Goal: Navigation & Orientation: Find specific page/section

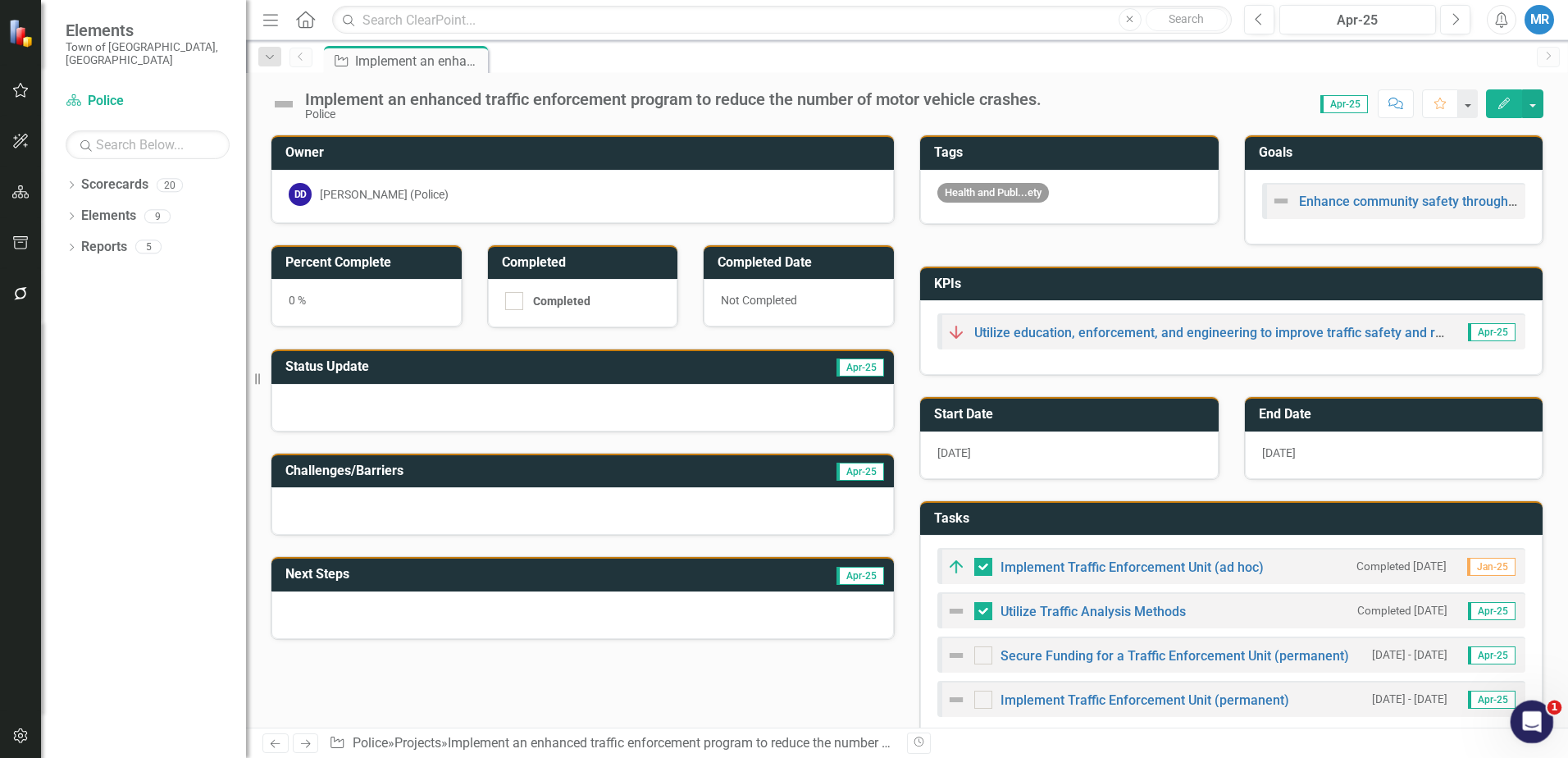
click at [1532, 726] on icon "Open Intercom Messenger" at bounding box center [1530, 720] width 27 height 27
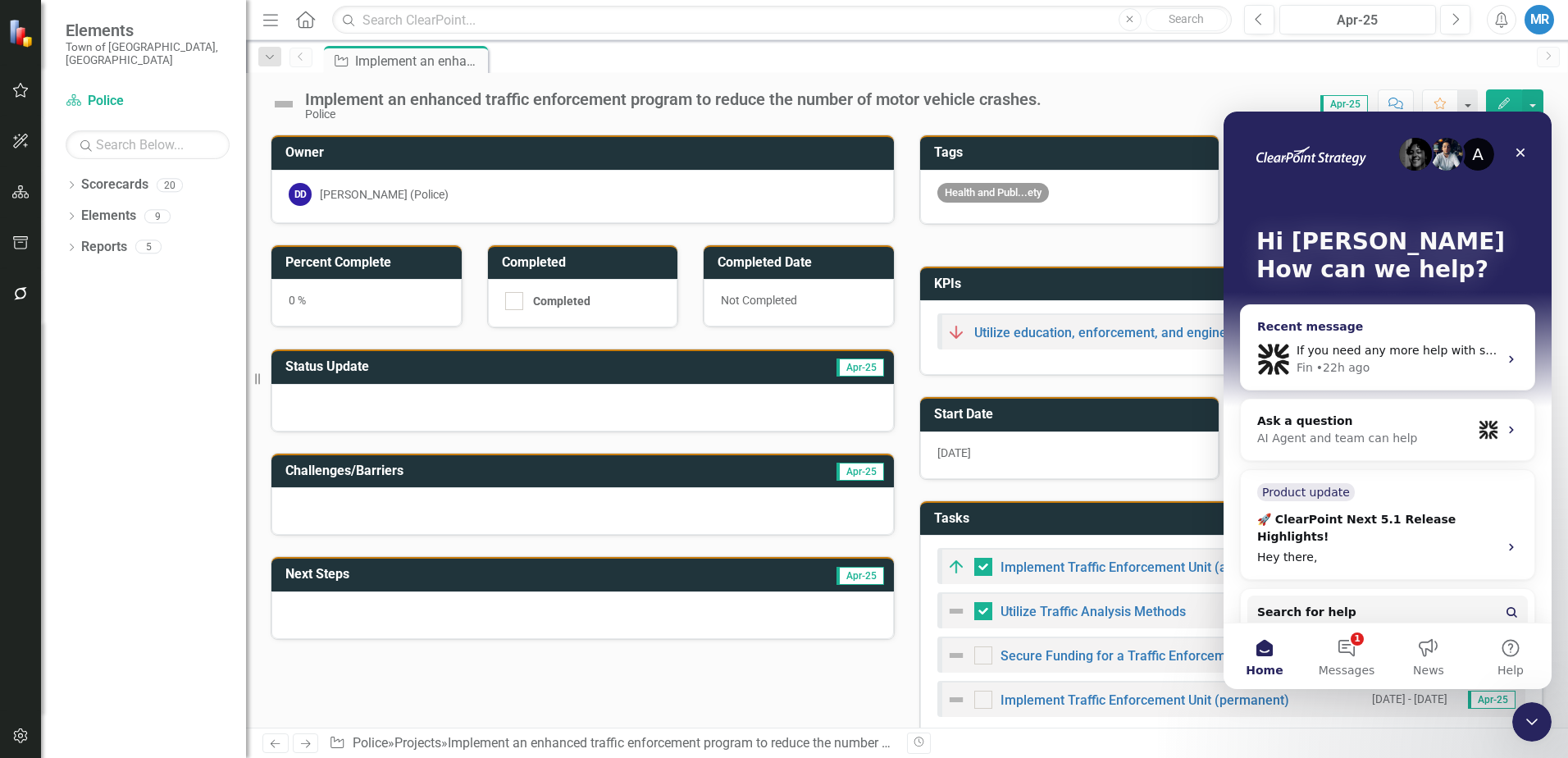
click at [1322, 339] on div "If you need any more help with scorecard reports or have questions about a spec…" at bounding box center [1387, 359] width 293 height 60
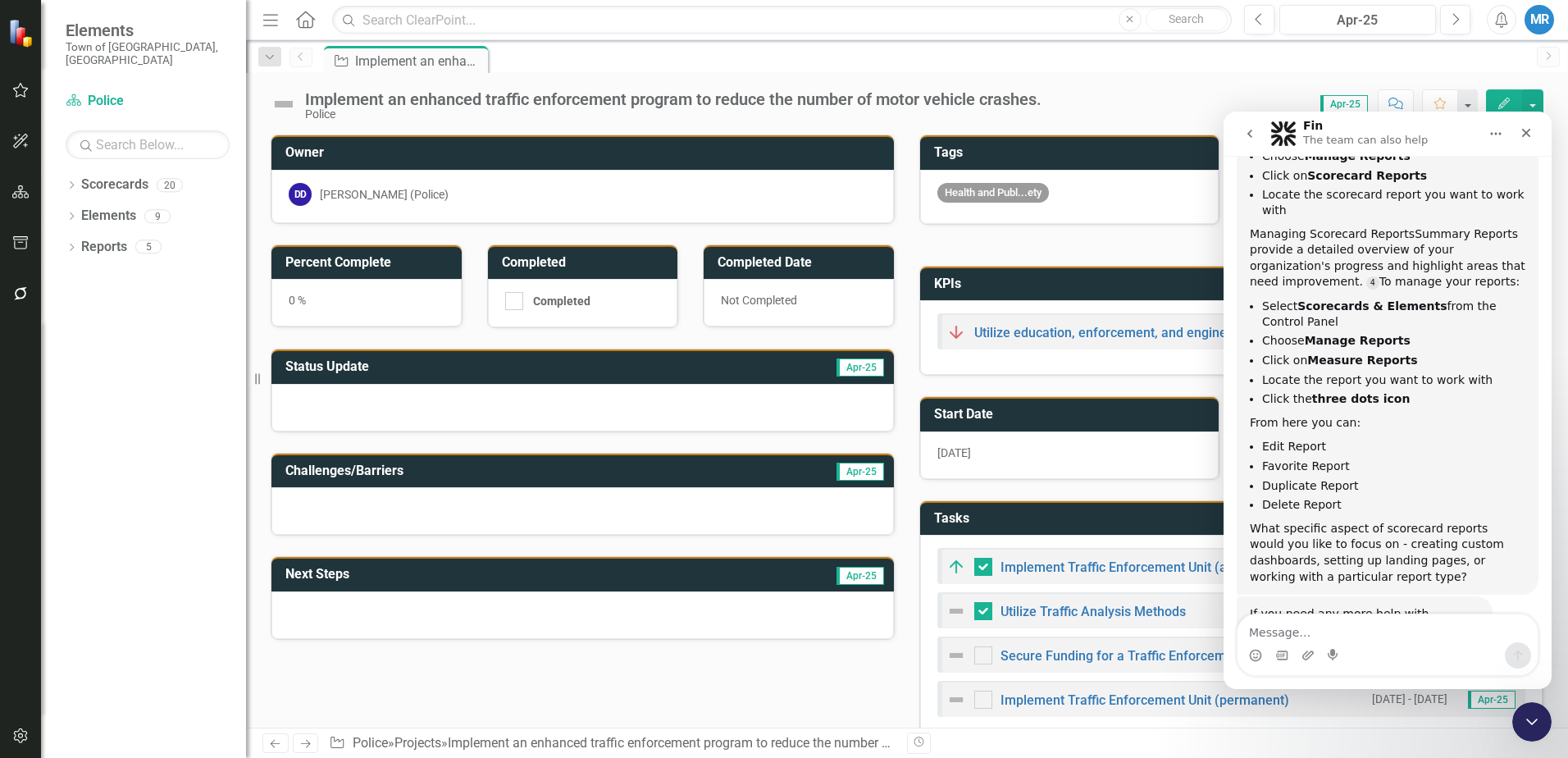
scroll to position [710, 0]
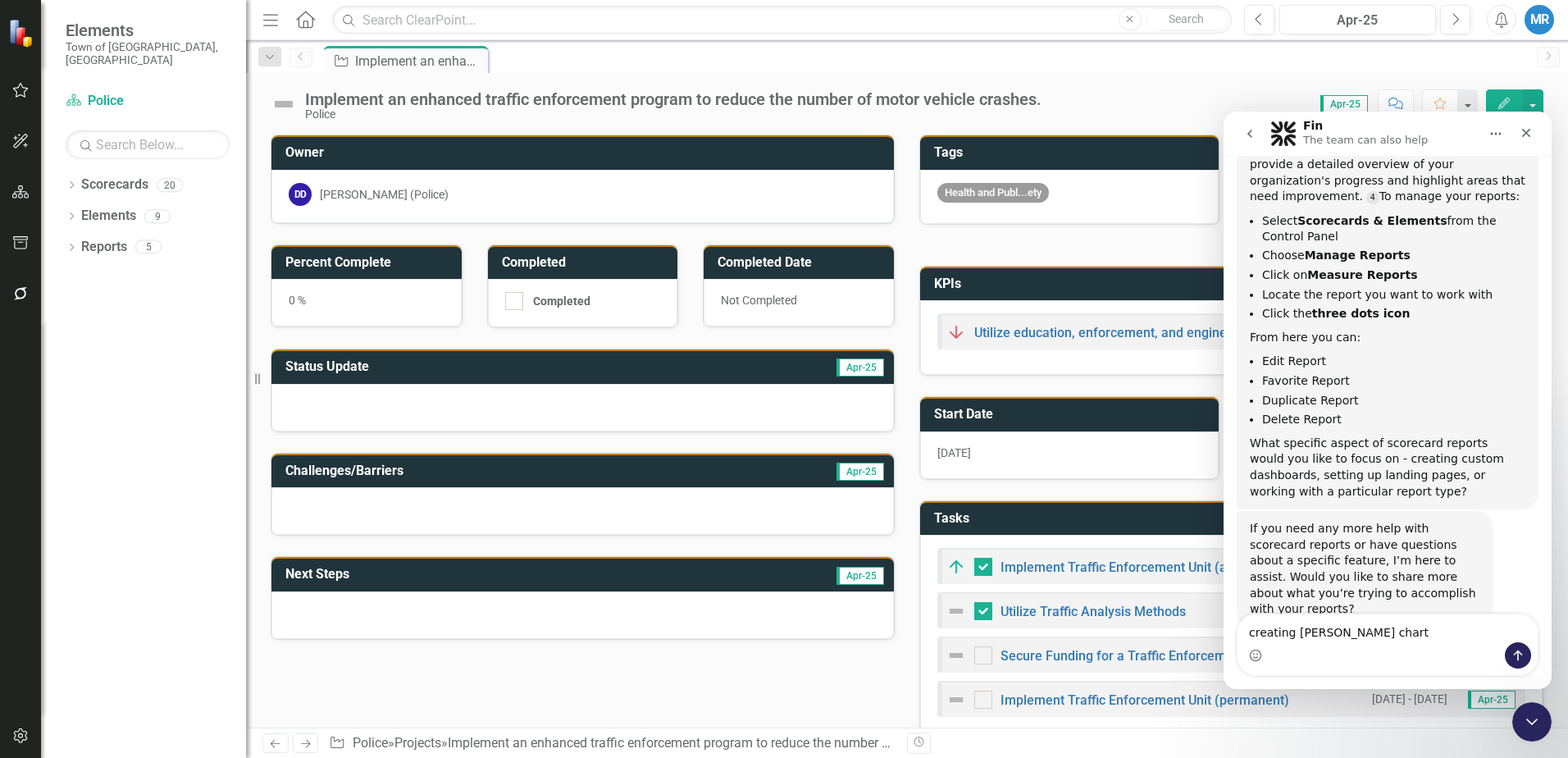
type textarea "creating [PERSON_NAME] chart"
click at [1518, 657] on icon "Send a message…" at bounding box center [1519, 656] width 9 height 11
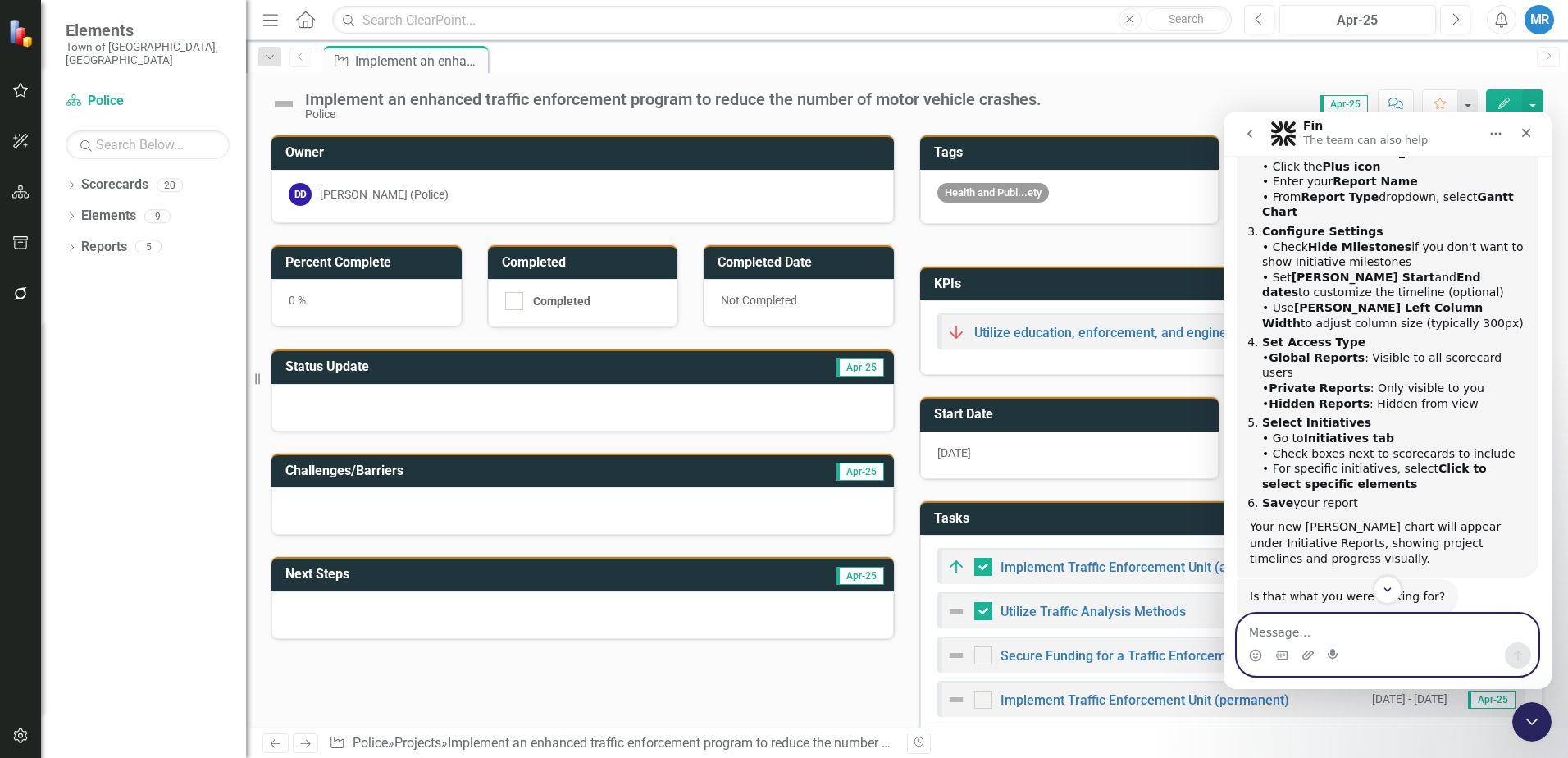
scroll to position [1451, 0]
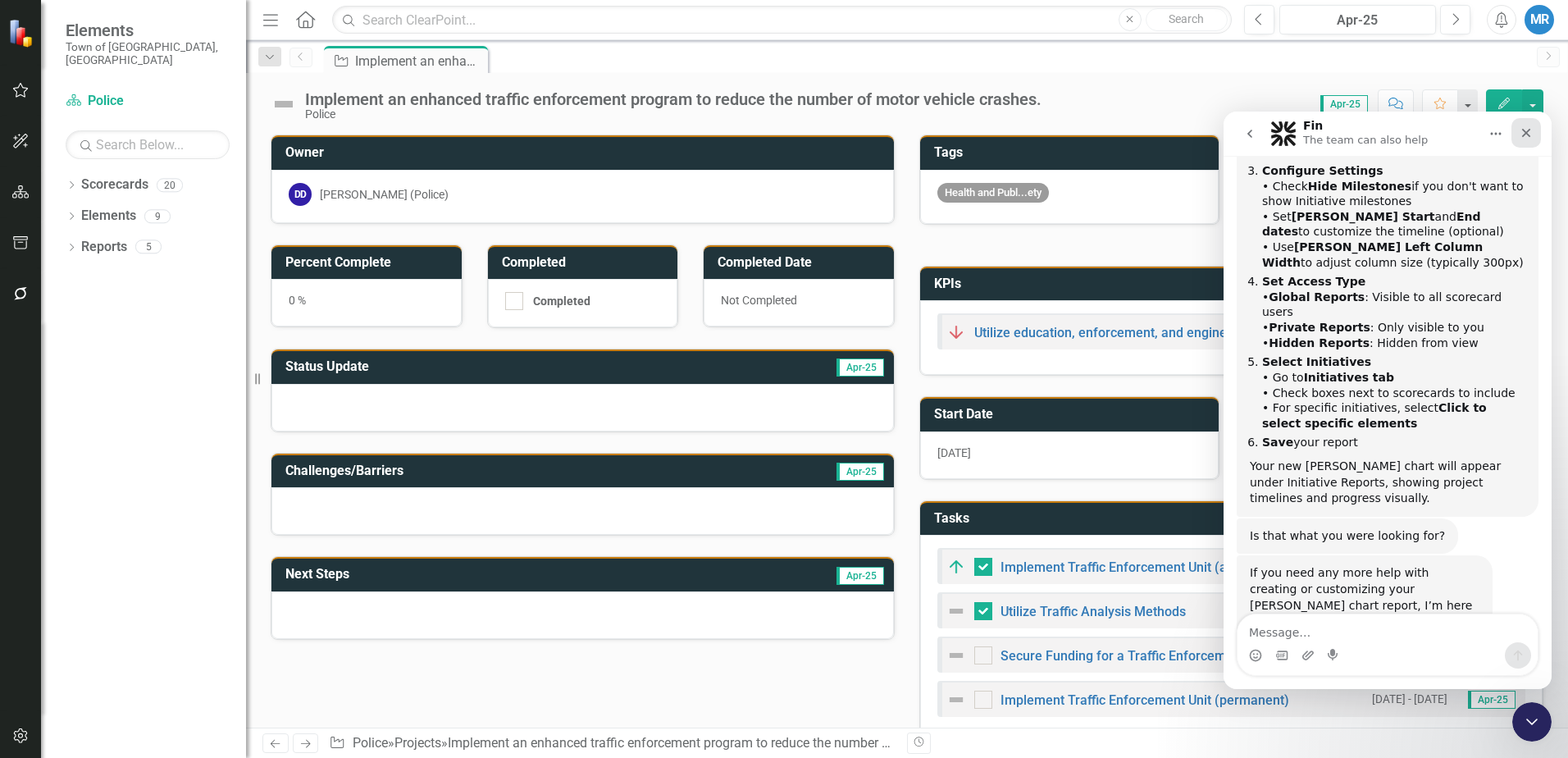
click at [1525, 131] on icon "Close" at bounding box center [1526, 133] width 13 height 13
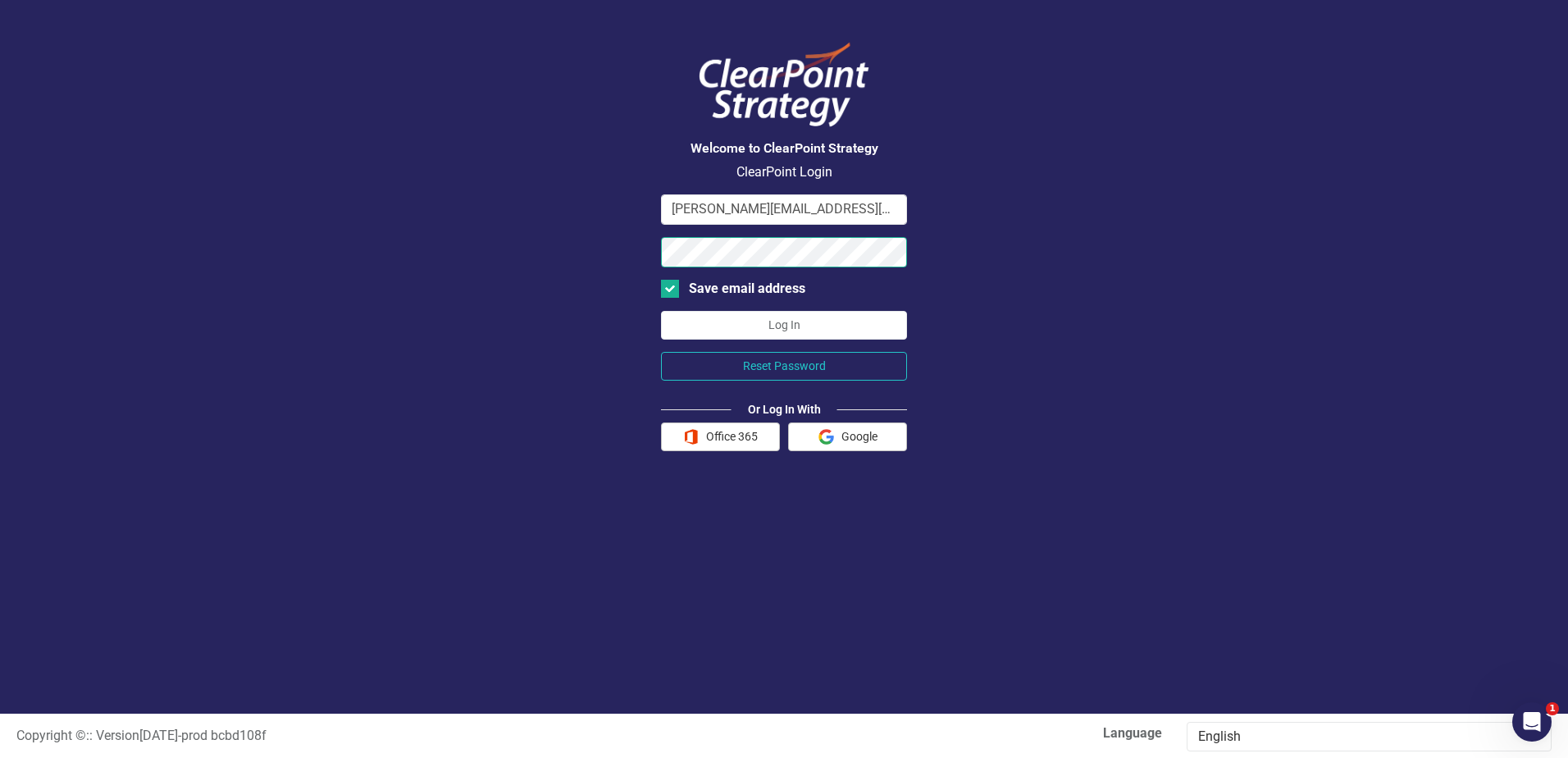
click at [661, 311] on button "Log In" at bounding box center [784, 326] width 246 height 28
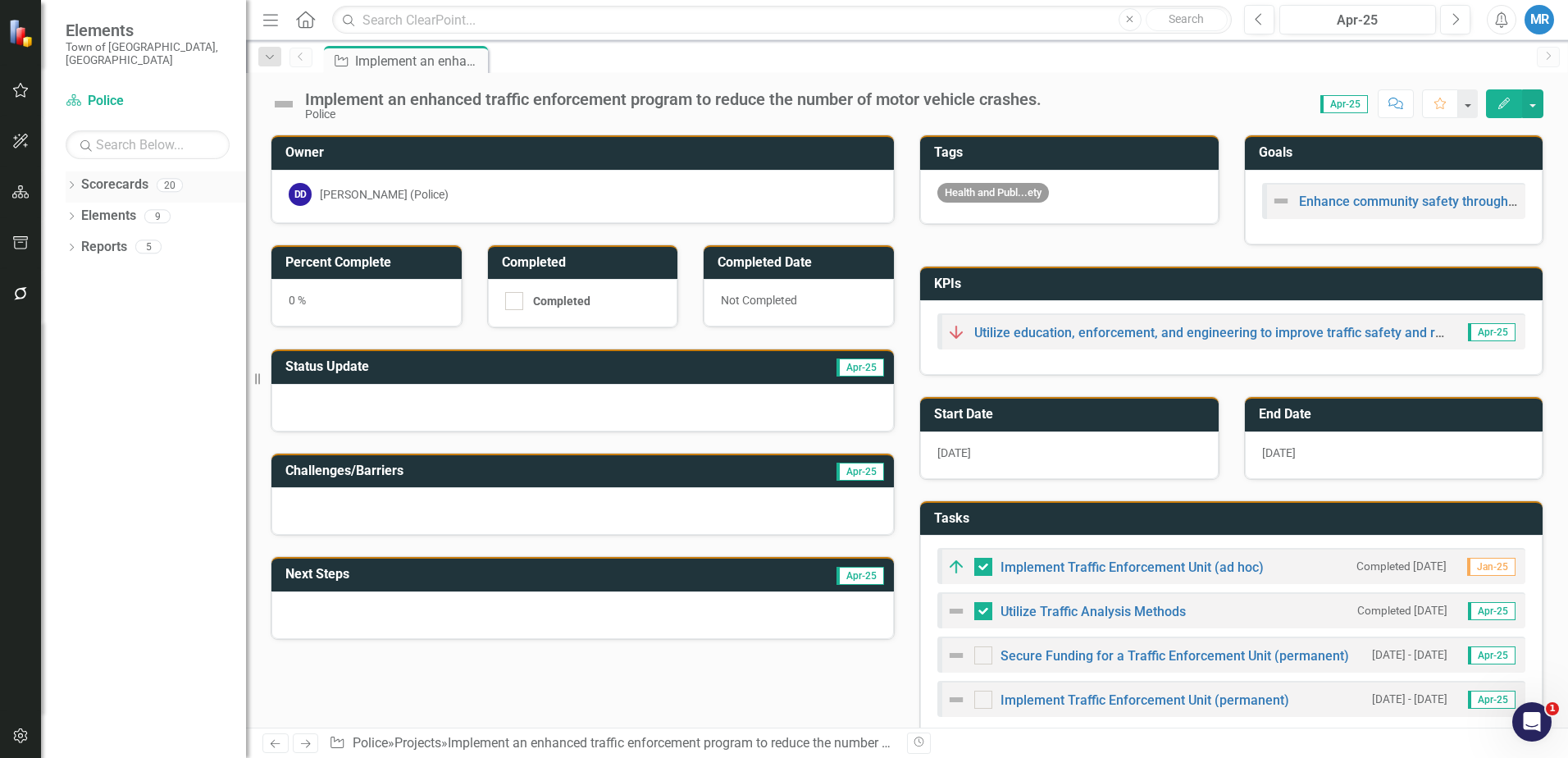
click at [138, 178] on link "Scorecards" at bounding box center [115, 184] width 68 height 19
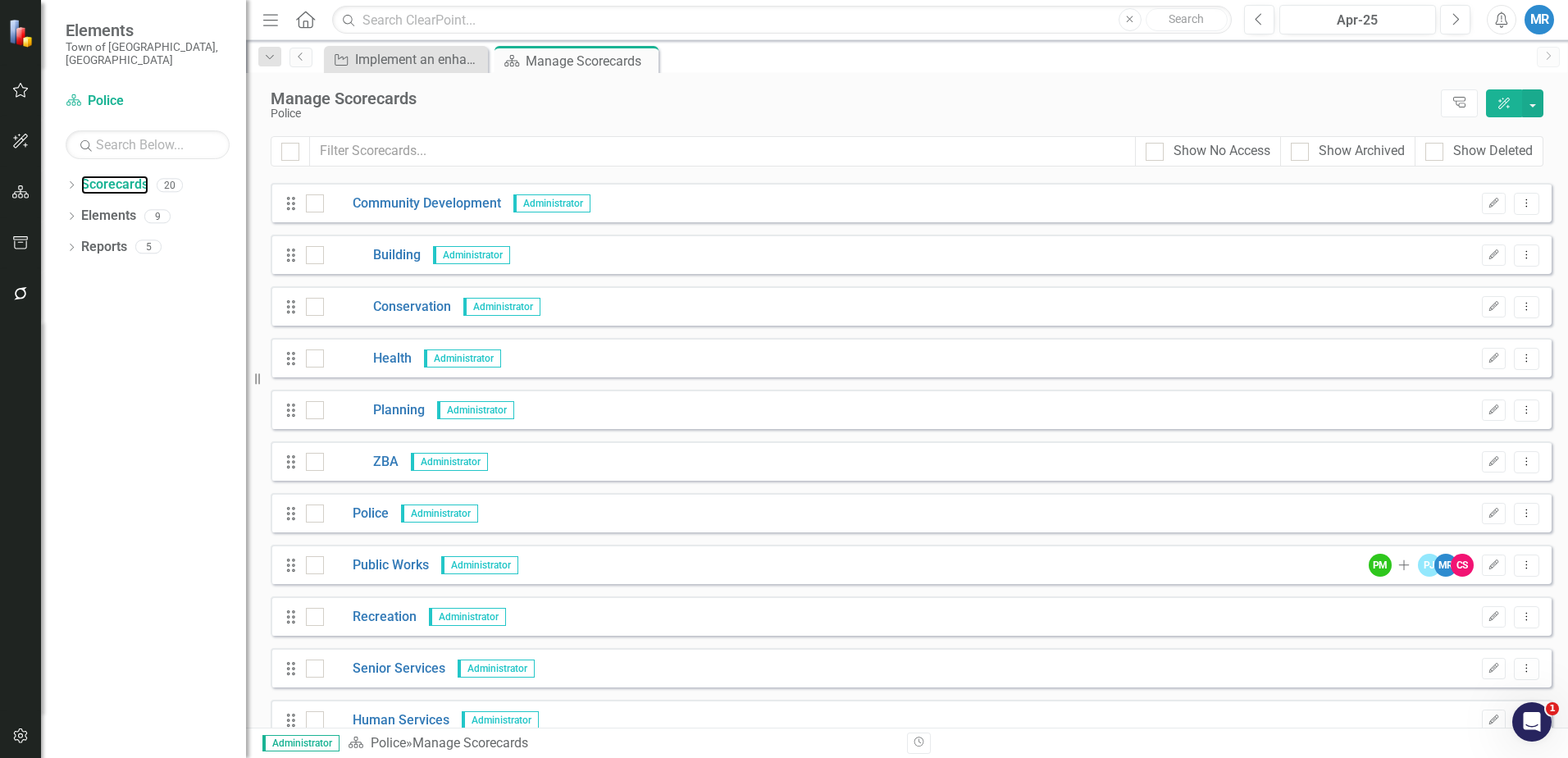
scroll to position [410, 0]
click at [375, 513] on link "Police" at bounding box center [356, 512] width 65 height 19
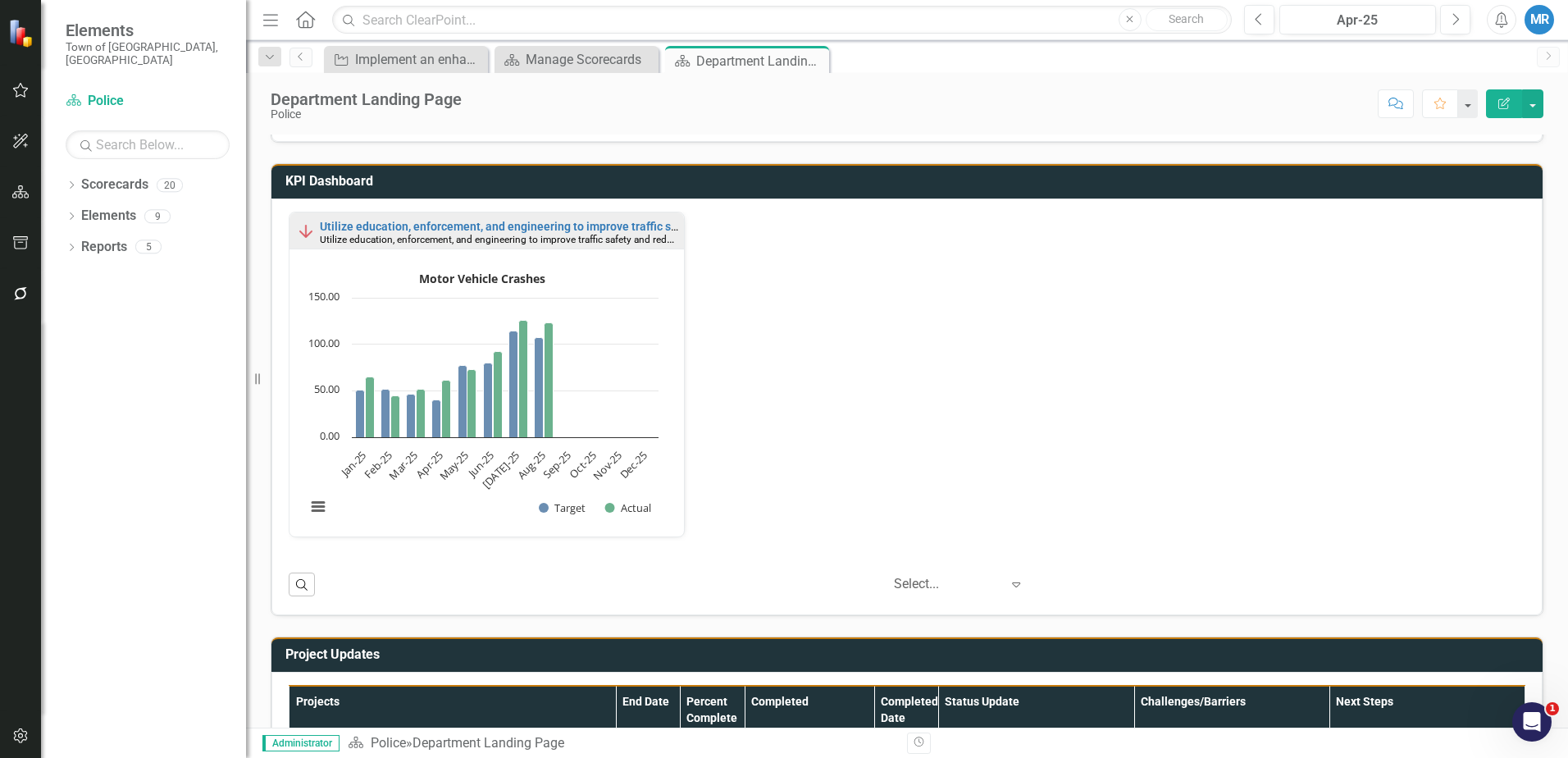
scroll to position [1, 0]
click at [21, 242] on icon "button" at bounding box center [20, 243] width 17 height 13
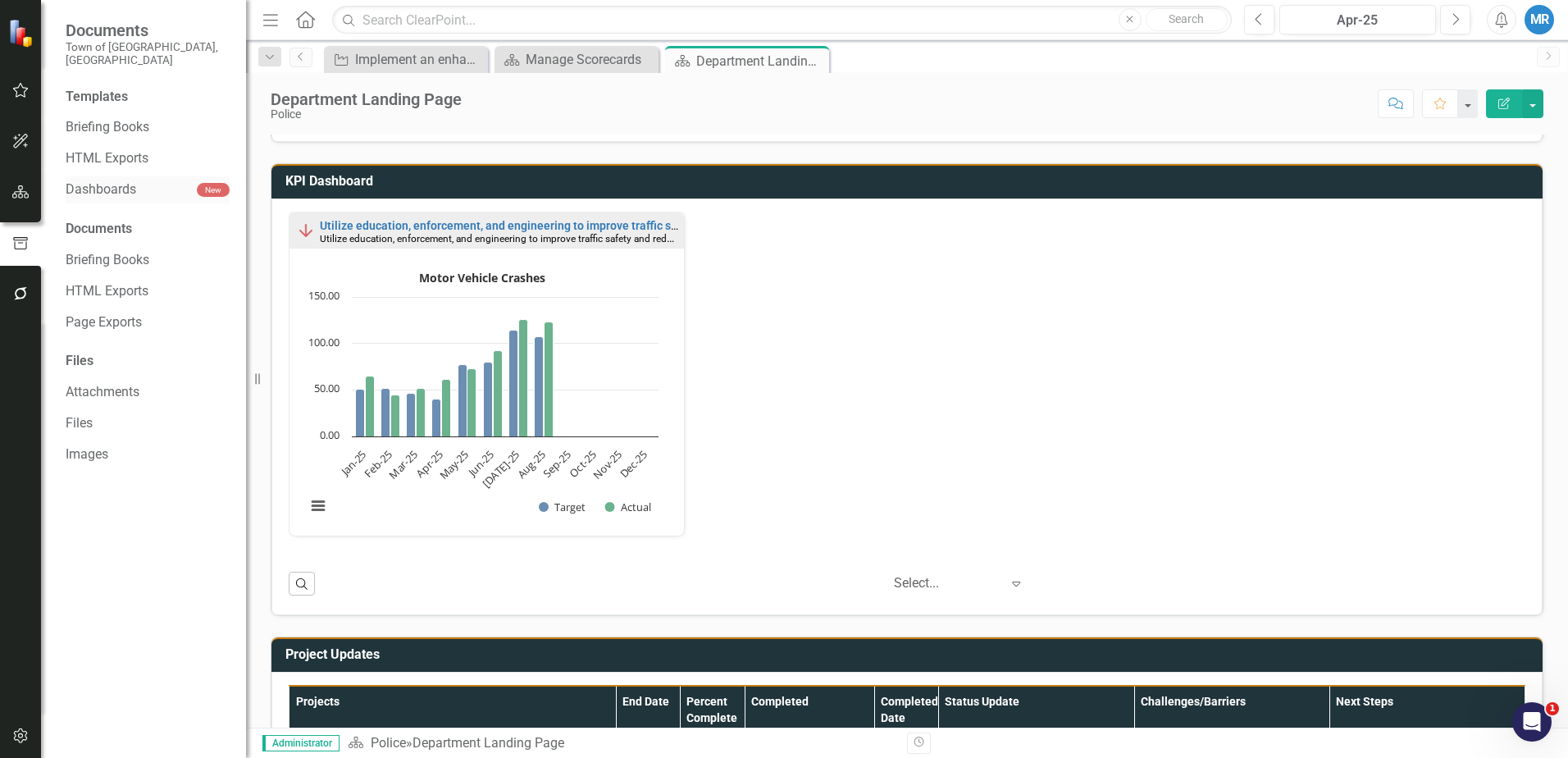
click at [117, 181] on link "Dashboards" at bounding box center [132, 190] width 132 height 19
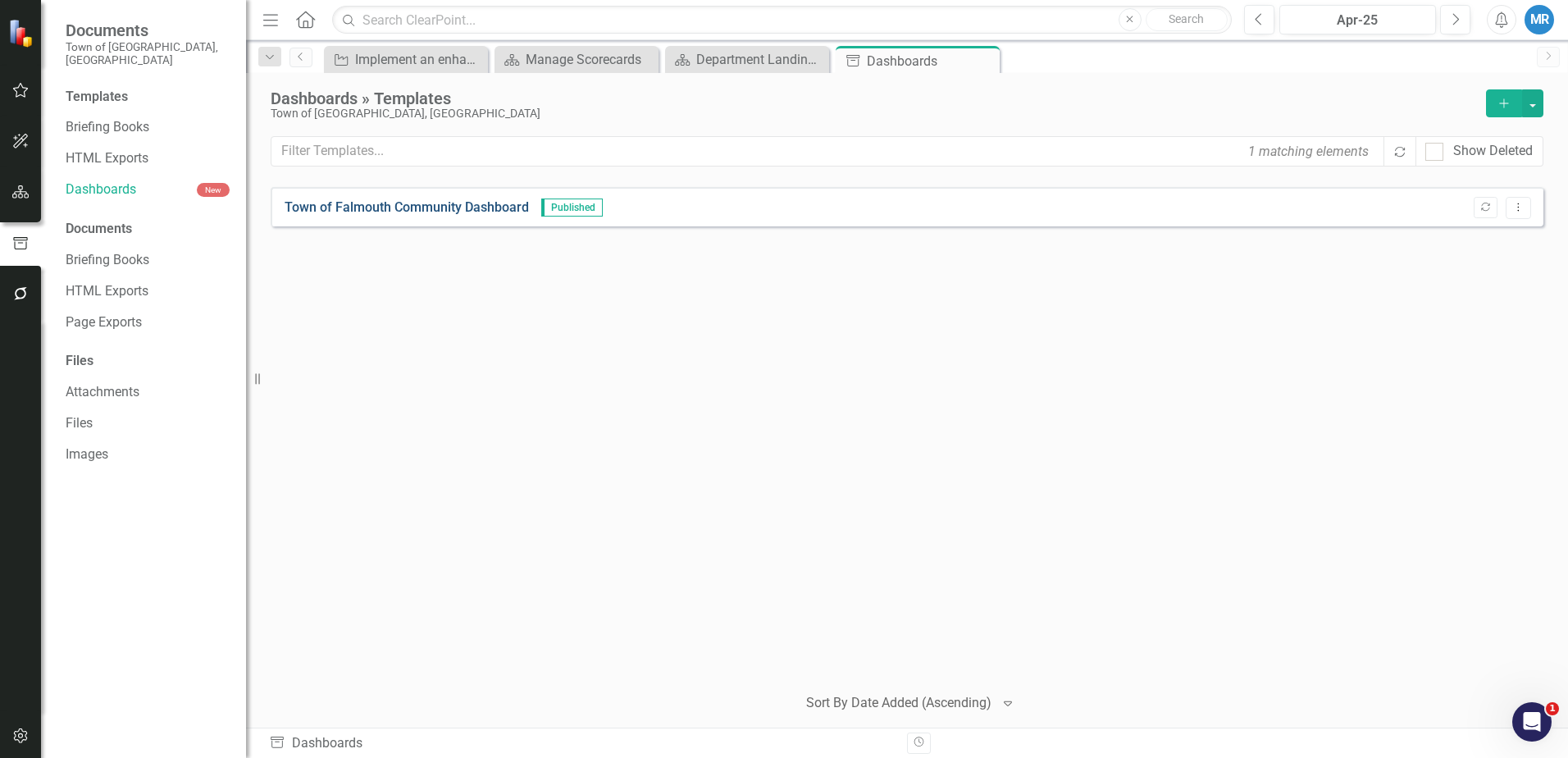
click at [438, 207] on link "Town of Falmouth Community Dashboard" at bounding box center [406, 207] width 245 height 19
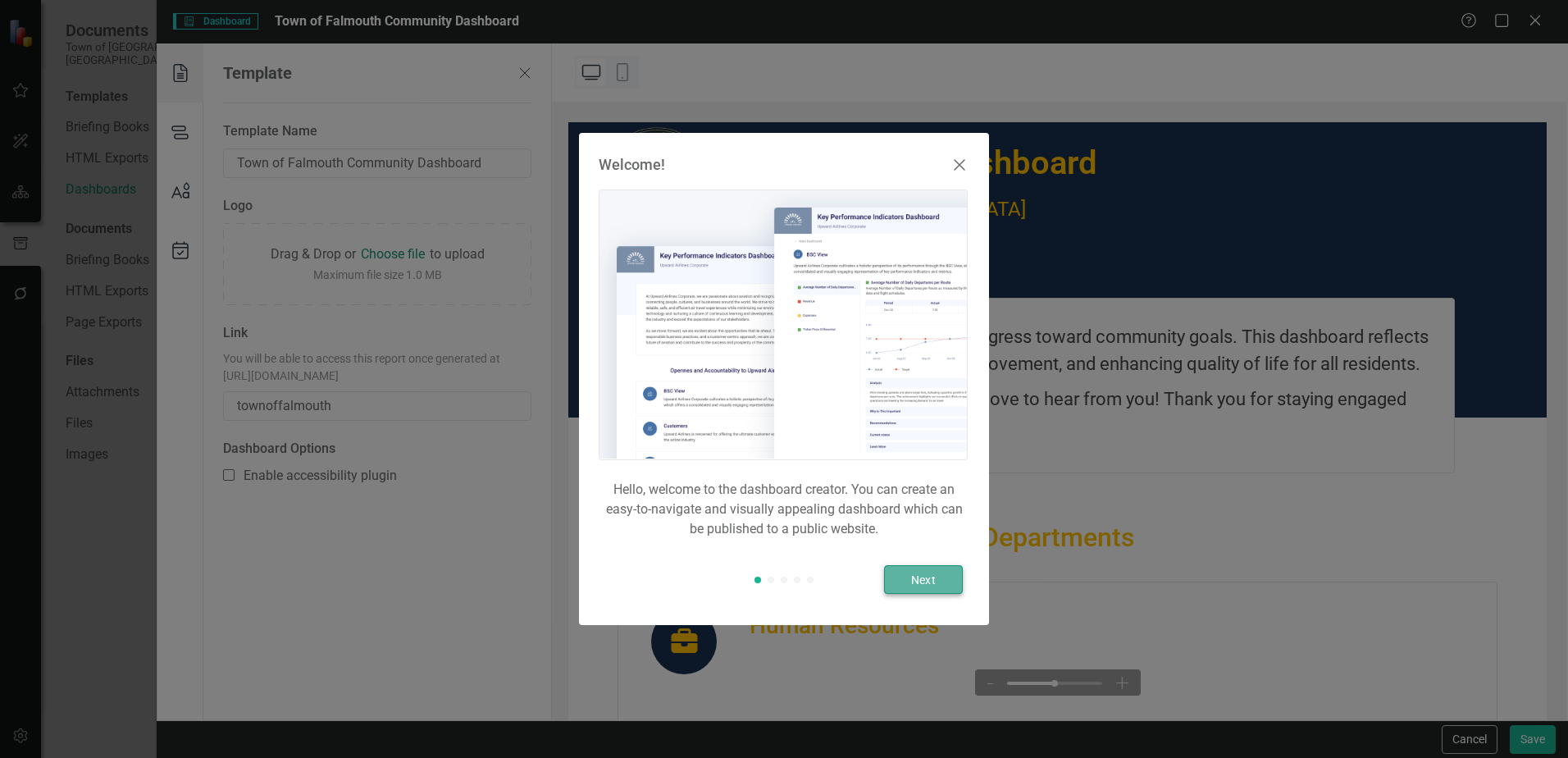
click at [924, 583] on button "Next" at bounding box center [923, 579] width 79 height 28
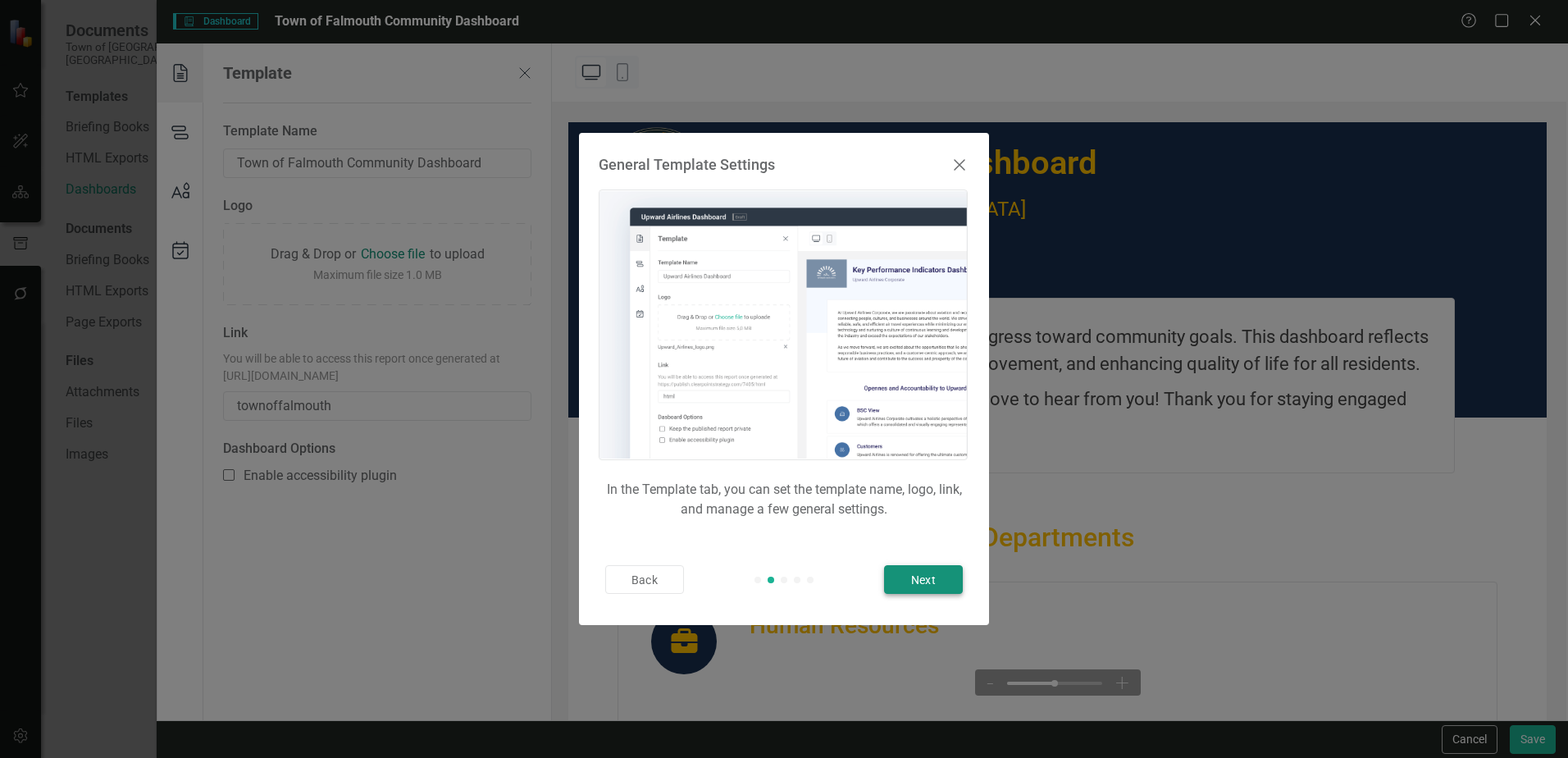
click at [927, 583] on button "Next" at bounding box center [923, 579] width 79 height 28
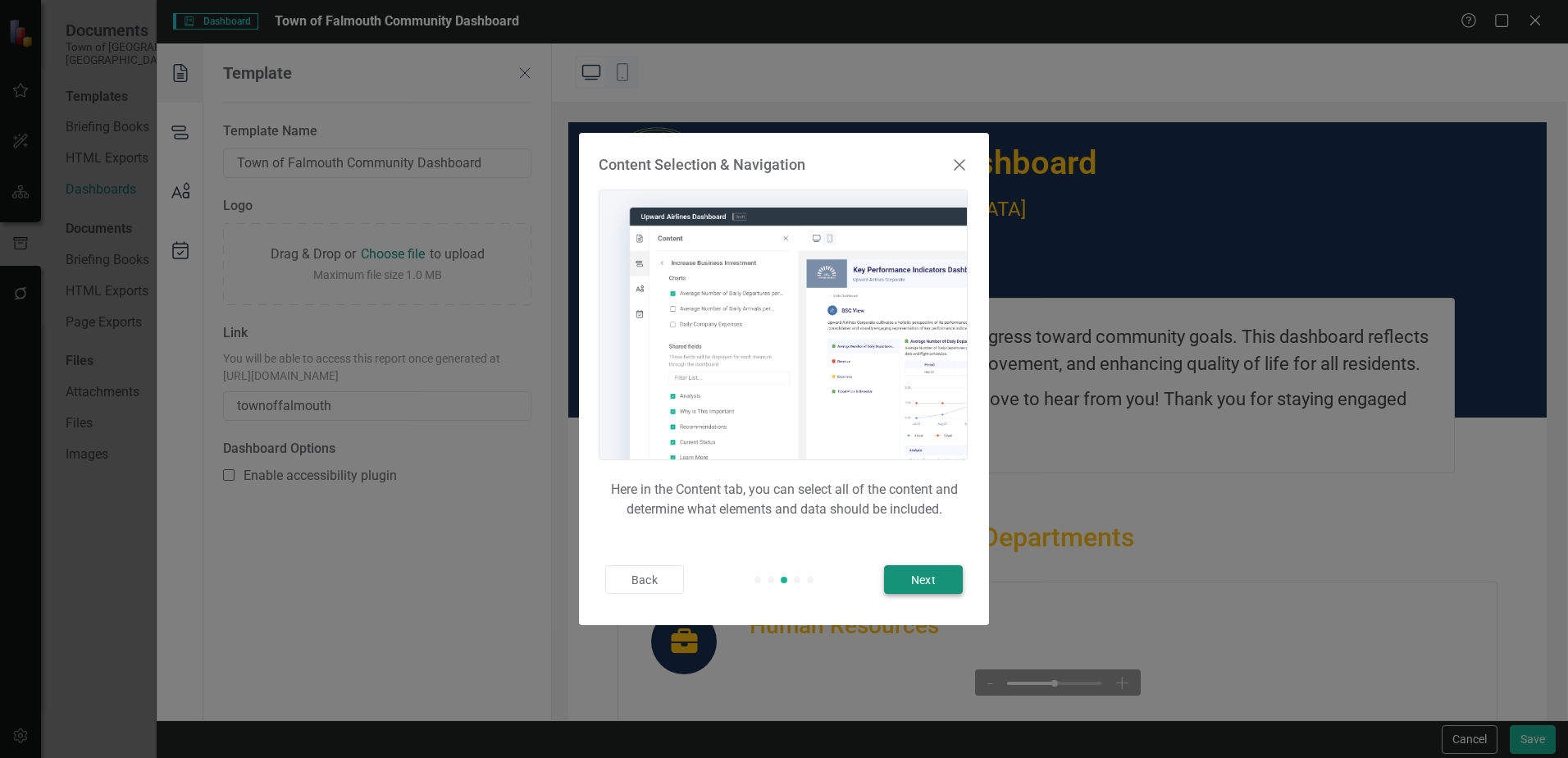
click at [927, 583] on button "Next" at bounding box center [923, 579] width 79 height 28
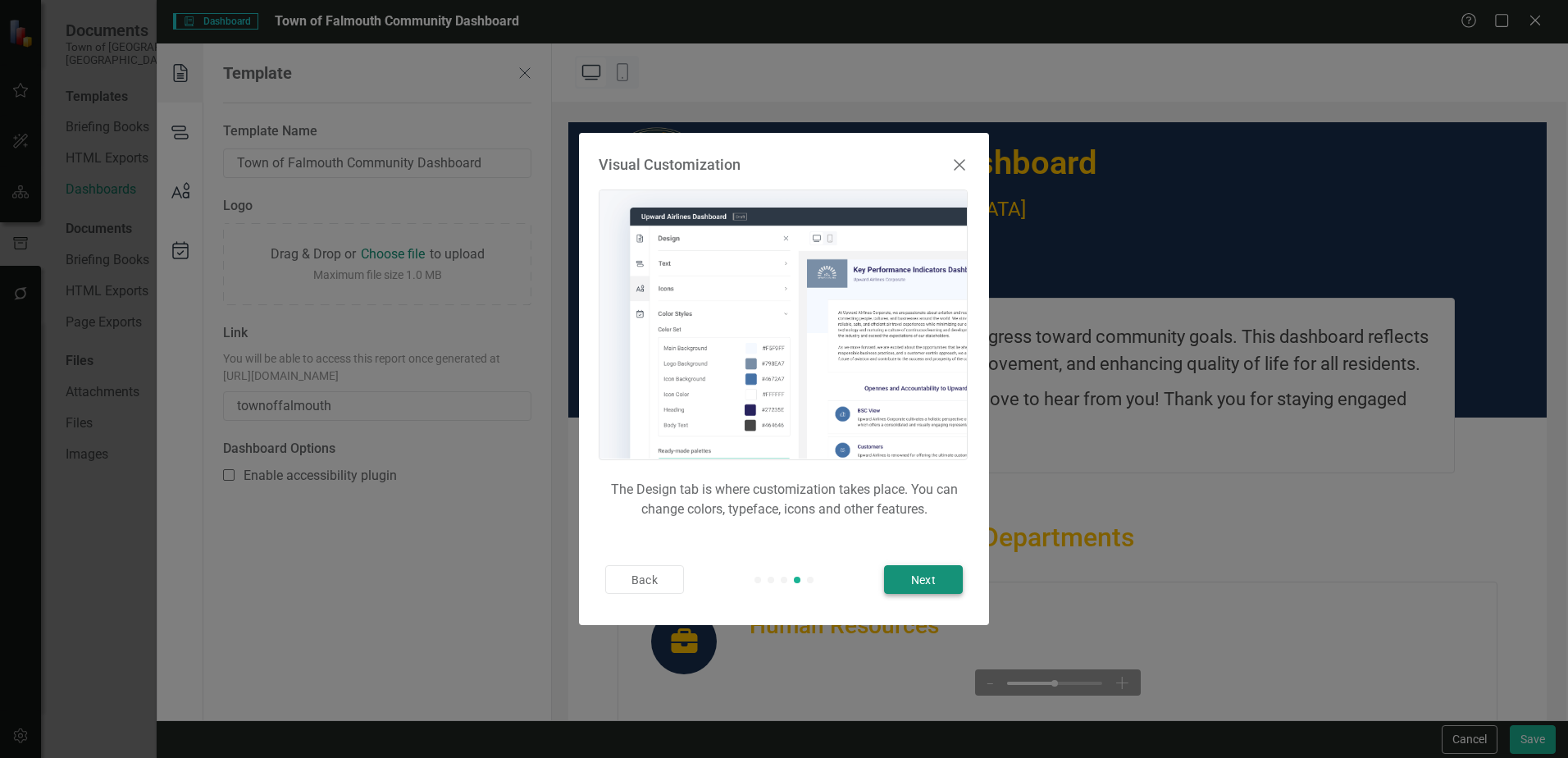
click at [927, 583] on button "Next" at bounding box center [923, 579] width 79 height 28
click at [929, 583] on button "Finish" at bounding box center [923, 579] width 79 height 28
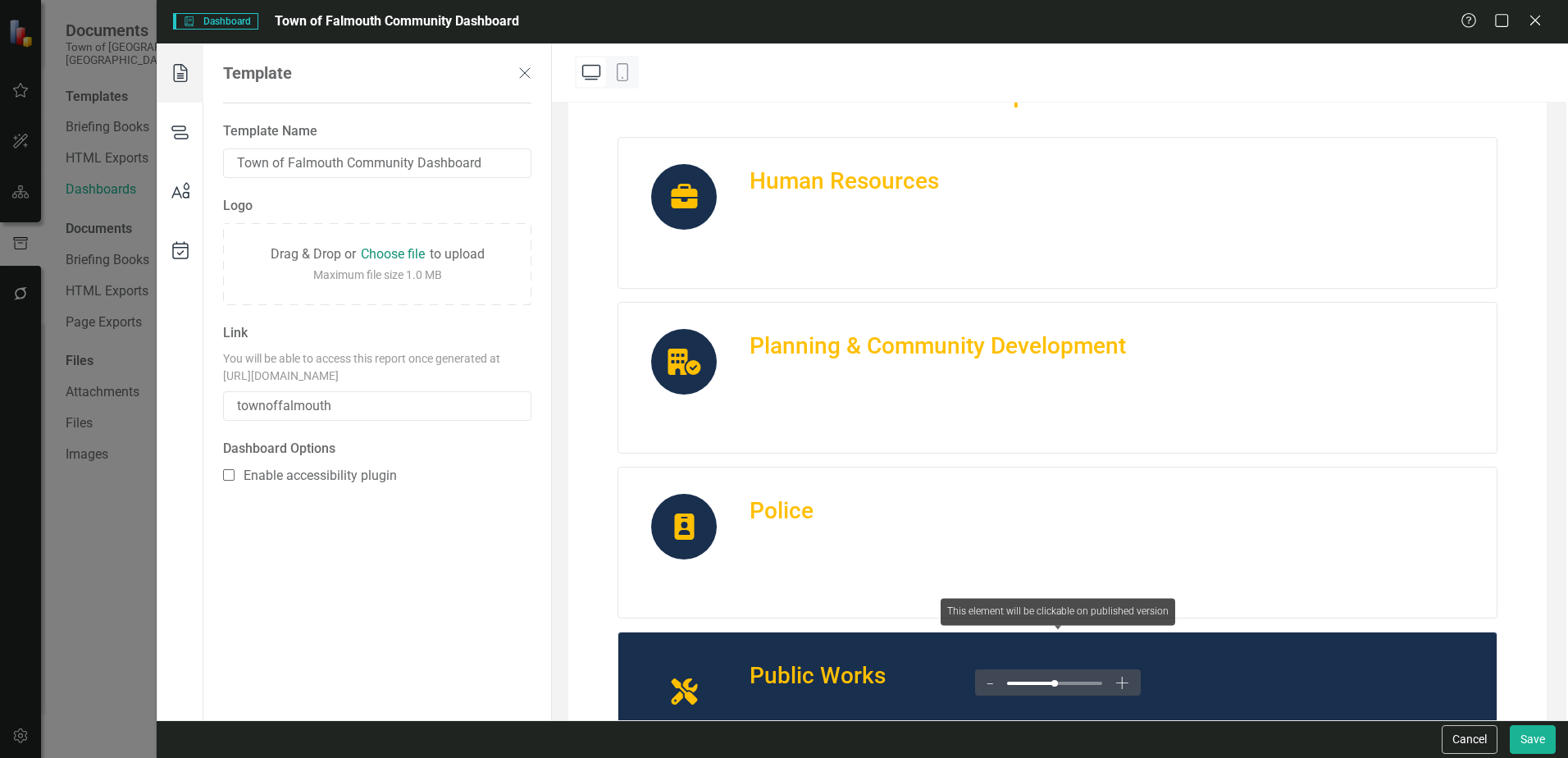
scroll to position [164, 0]
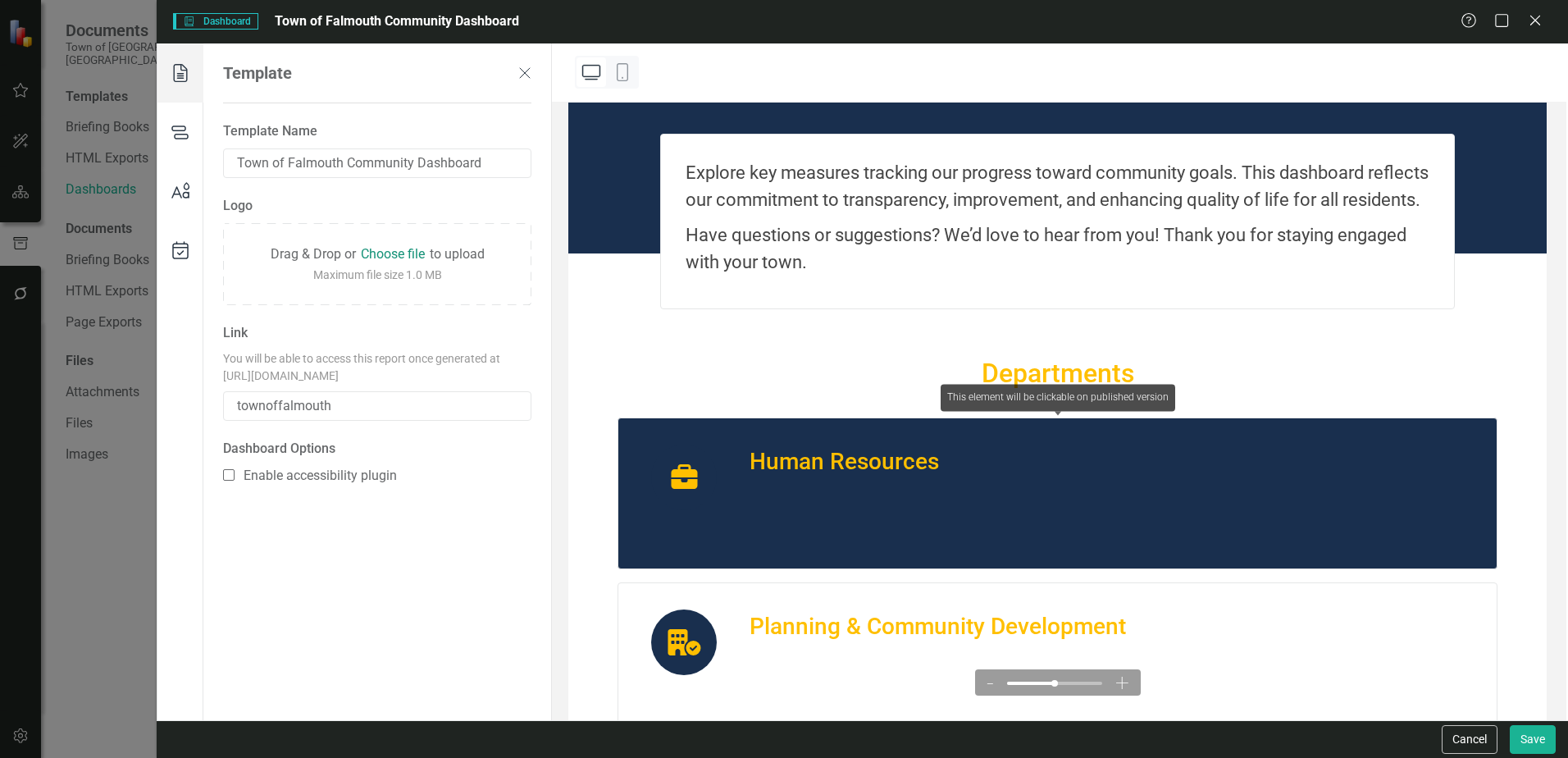
click at [878, 480] on div "Human Resources" at bounding box center [844, 462] width 189 height 35
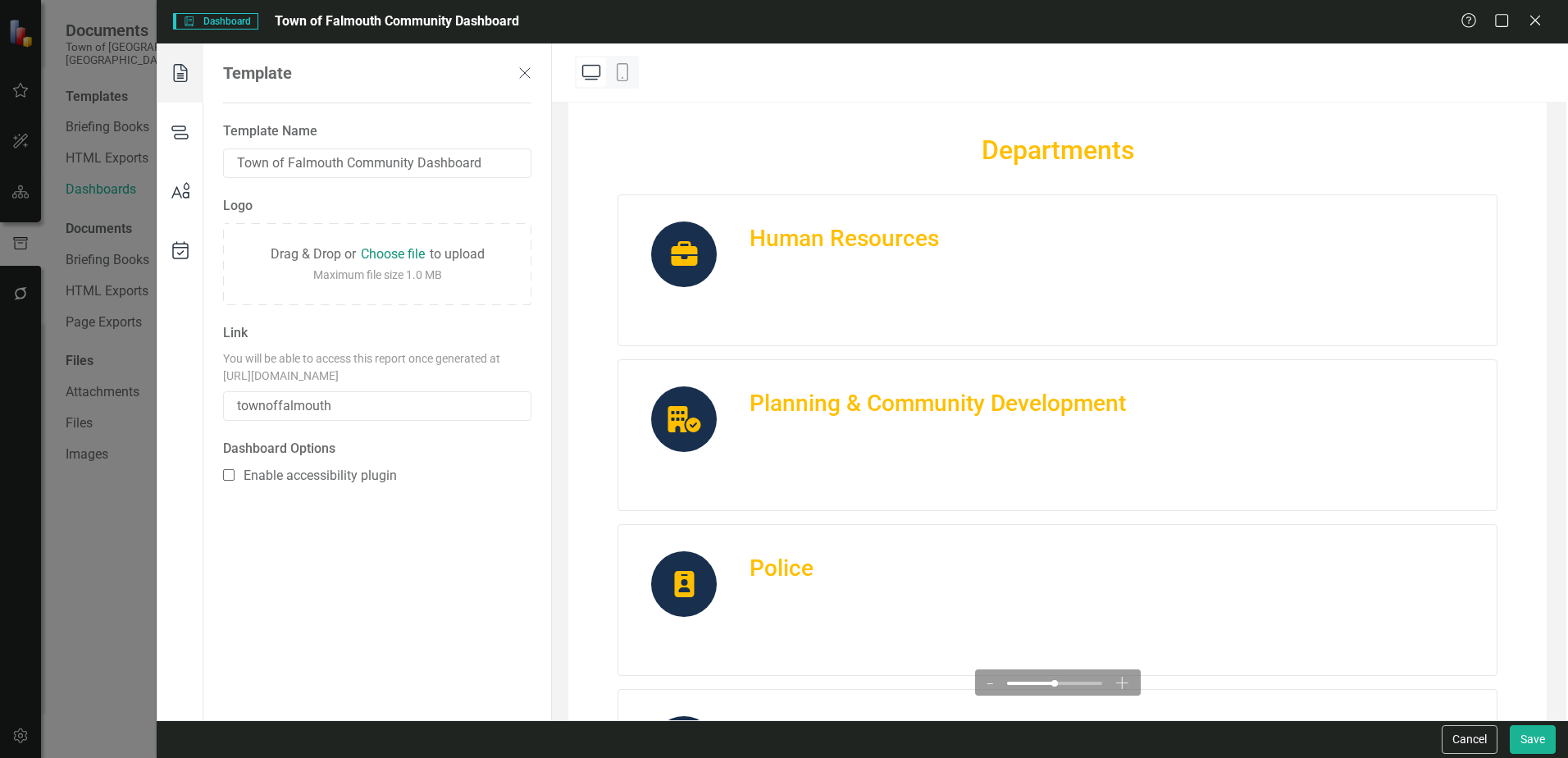
scroll to position [410, 0]
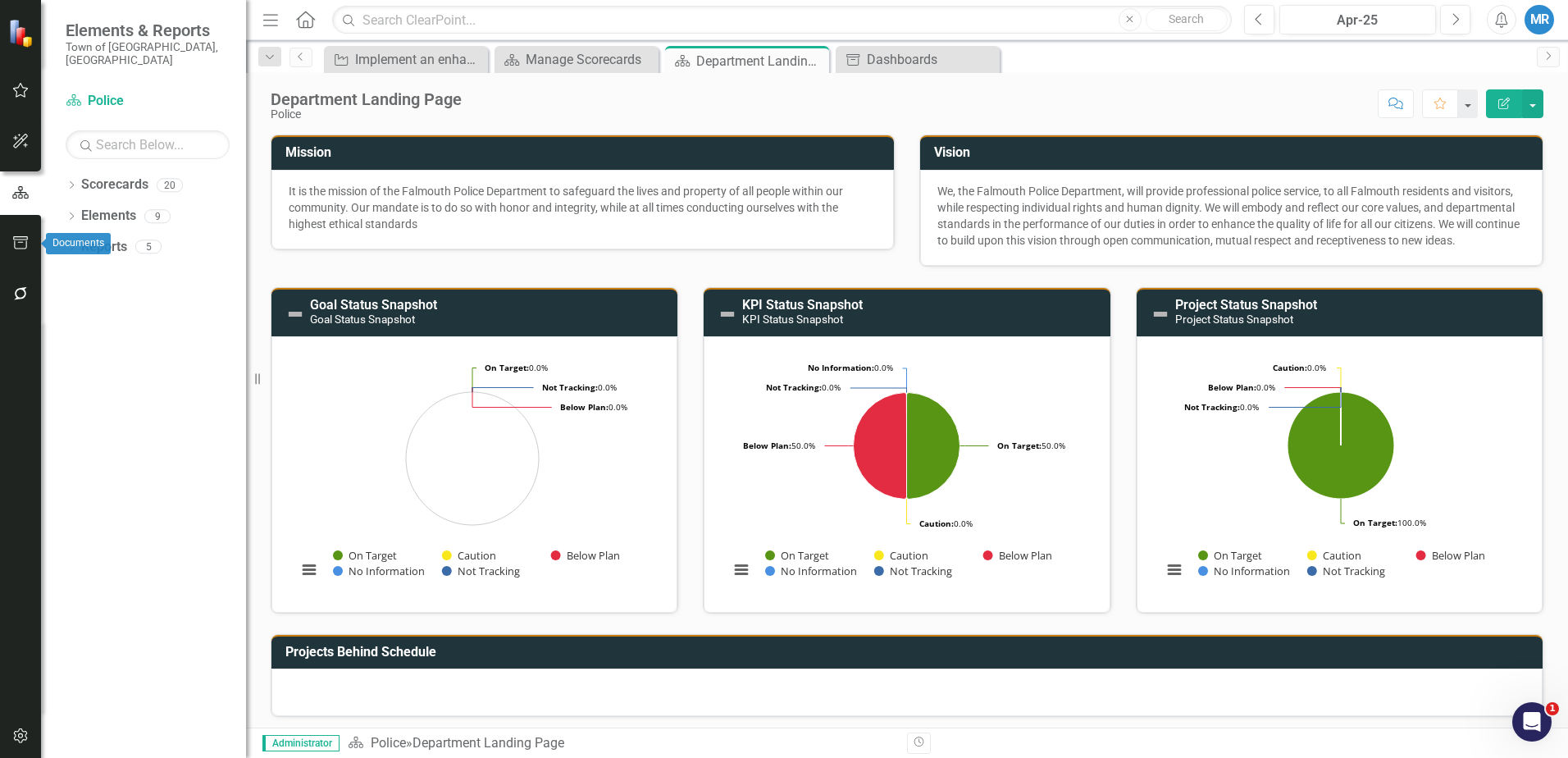
click at [16, 240] on icon "button" at bounding box center [20, 243] width 17 height 13
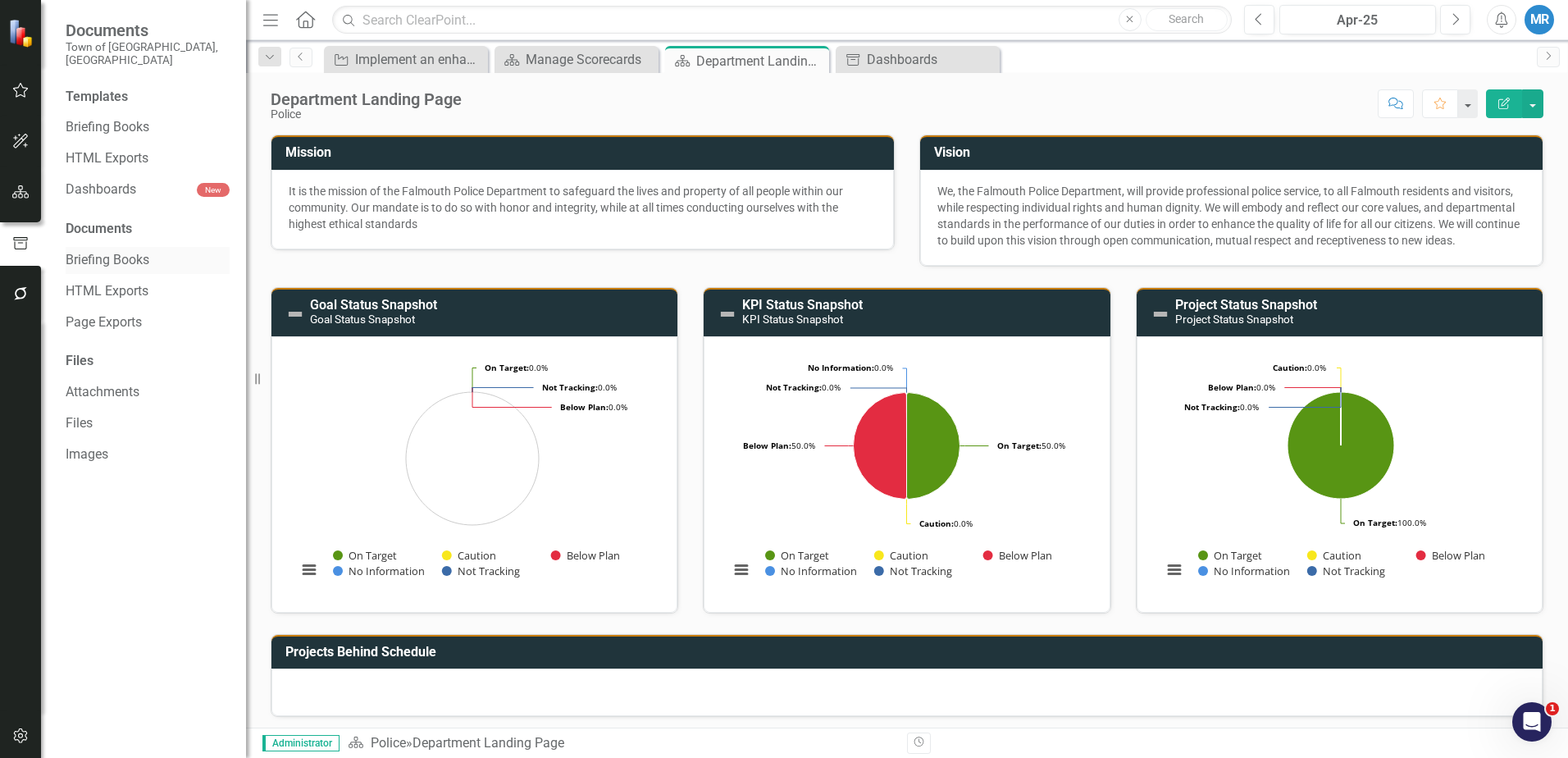
click at [114, 251] on link "Briefing Books" at bounding box center [148, 260] width 164 height 19
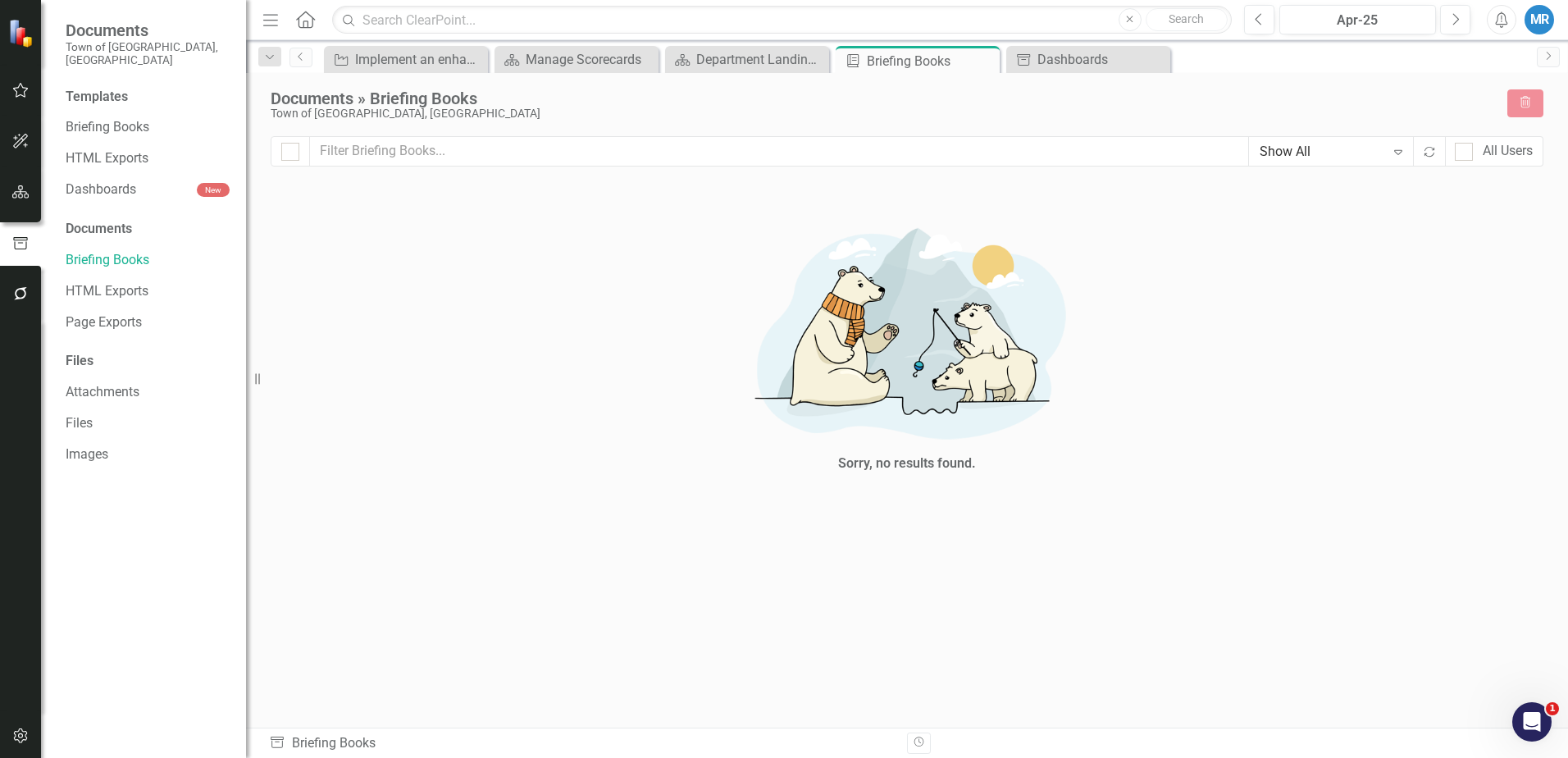
click at [111, 32] on span "Documents" at bounding box center [148, 30] width 164 height 20
click at [143, 47] on small "Town of [GEOGRAPHIC_DATA], [GEOGRAPHIC_DATA]" at bounding box center [148, 53] width 164 height 27
click at [18, 90] on icon "button" at bounding box center [20, 90] width 17 height 13
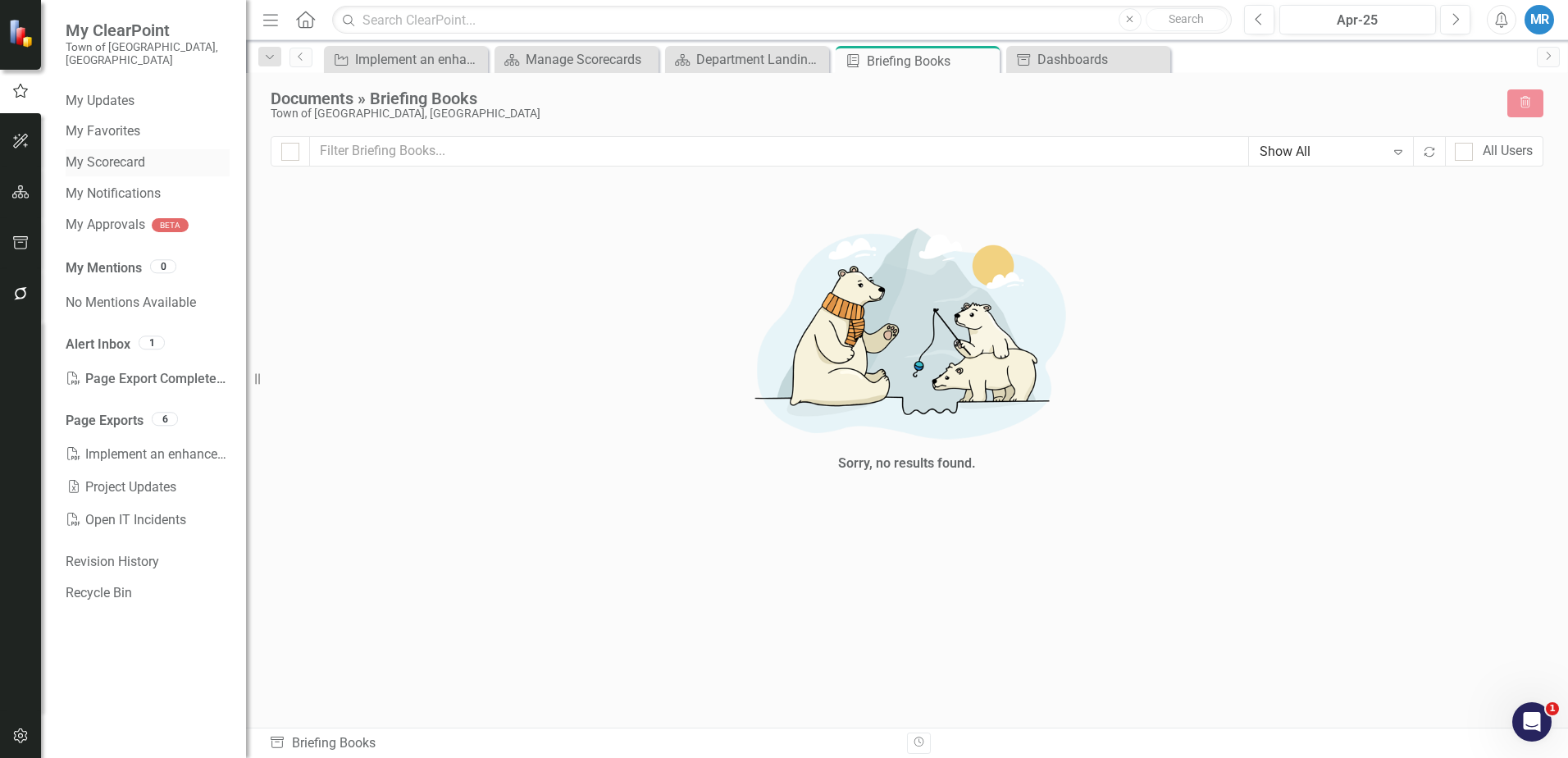
click at [120, 153] on link "My Scorecard" at bounding box center [148, 162] width 164 height 19
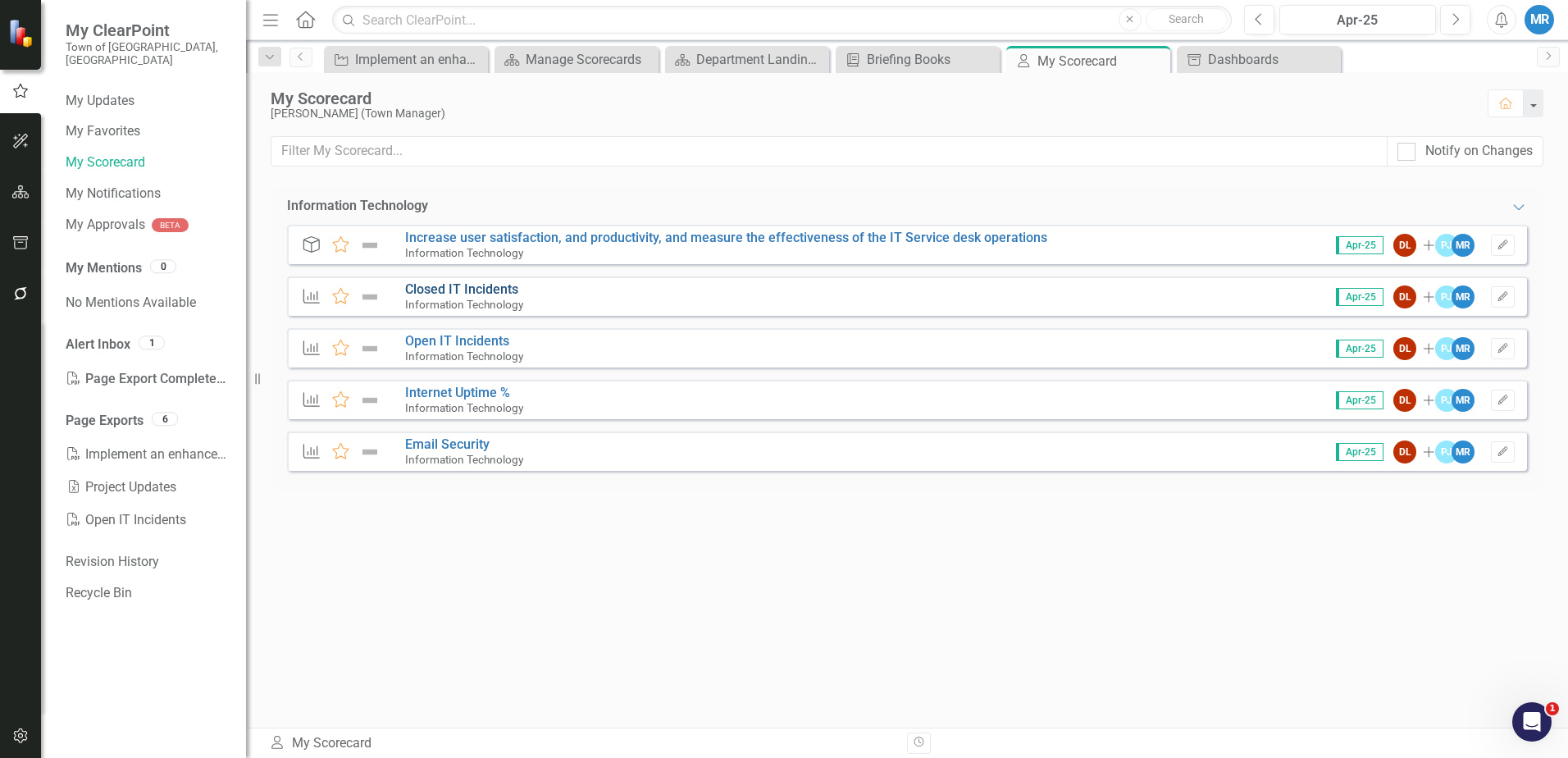
click at [463, 290] on link "Closed IT Incidents" at bounding box center [462, 289] width 113 height 16
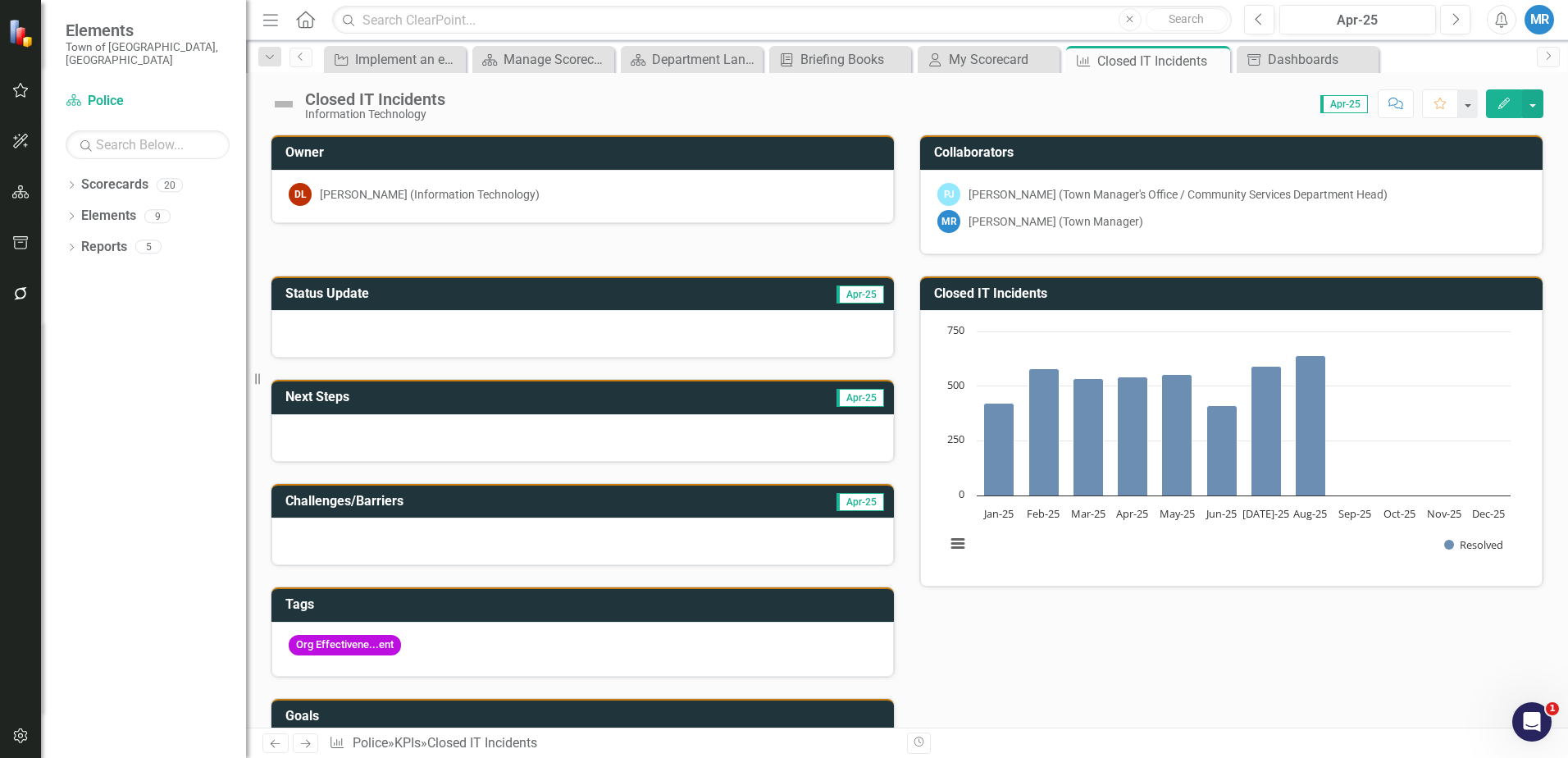
click at [1347, 109] on span "Apr-25" at bounding box center [1344, 104] width 47 height 18
click at [1324, 101] on span "Apr-25" at bounding box center [1344, 104] width 47 height 18
click at [1261, 20] on icon "Previous" at bounding box center [1259, 20] width 9 height 15
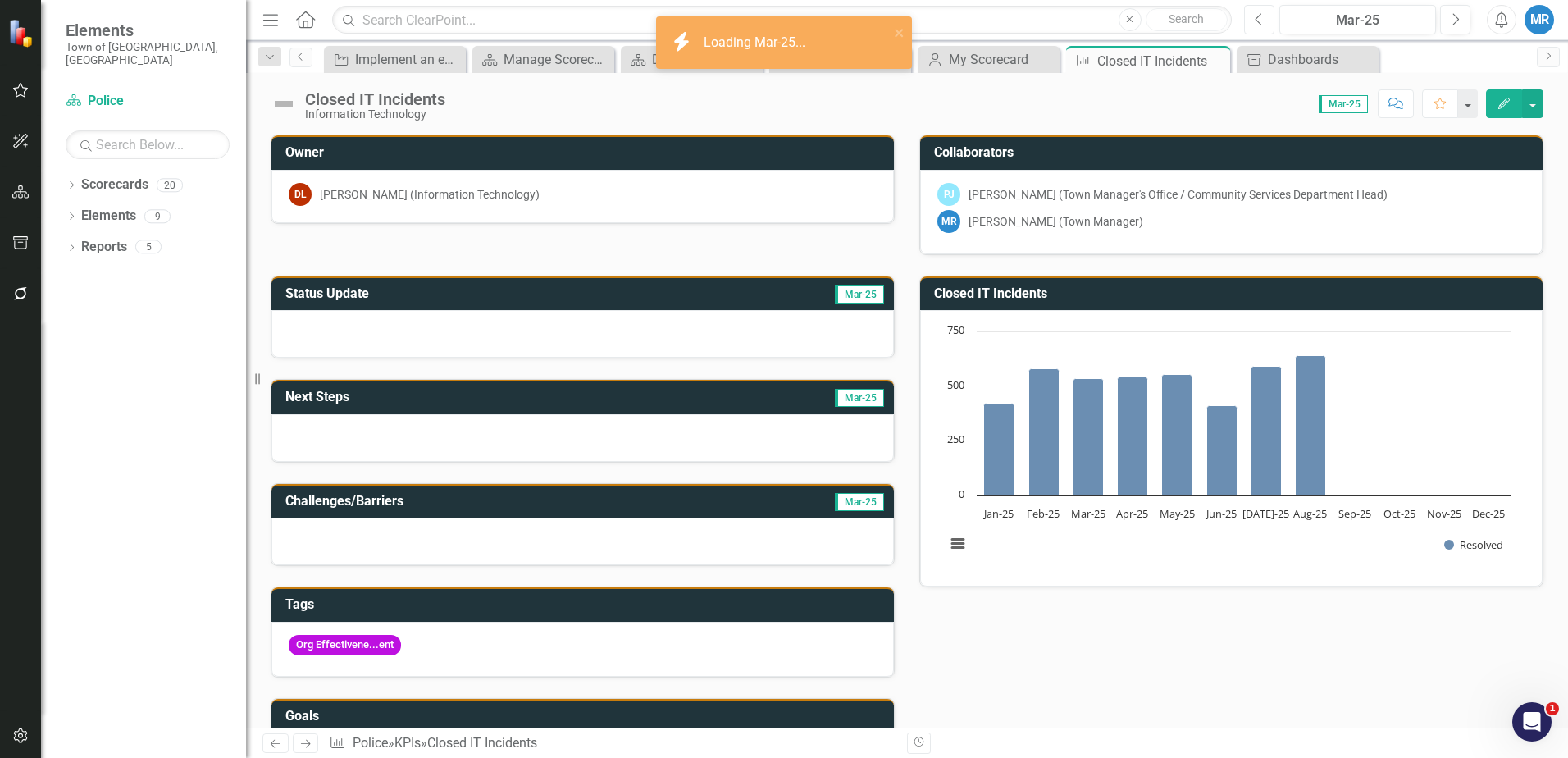
click at [1261, 20] on icon "Previous" at bounding box center [1259, 20] width 9 height 15
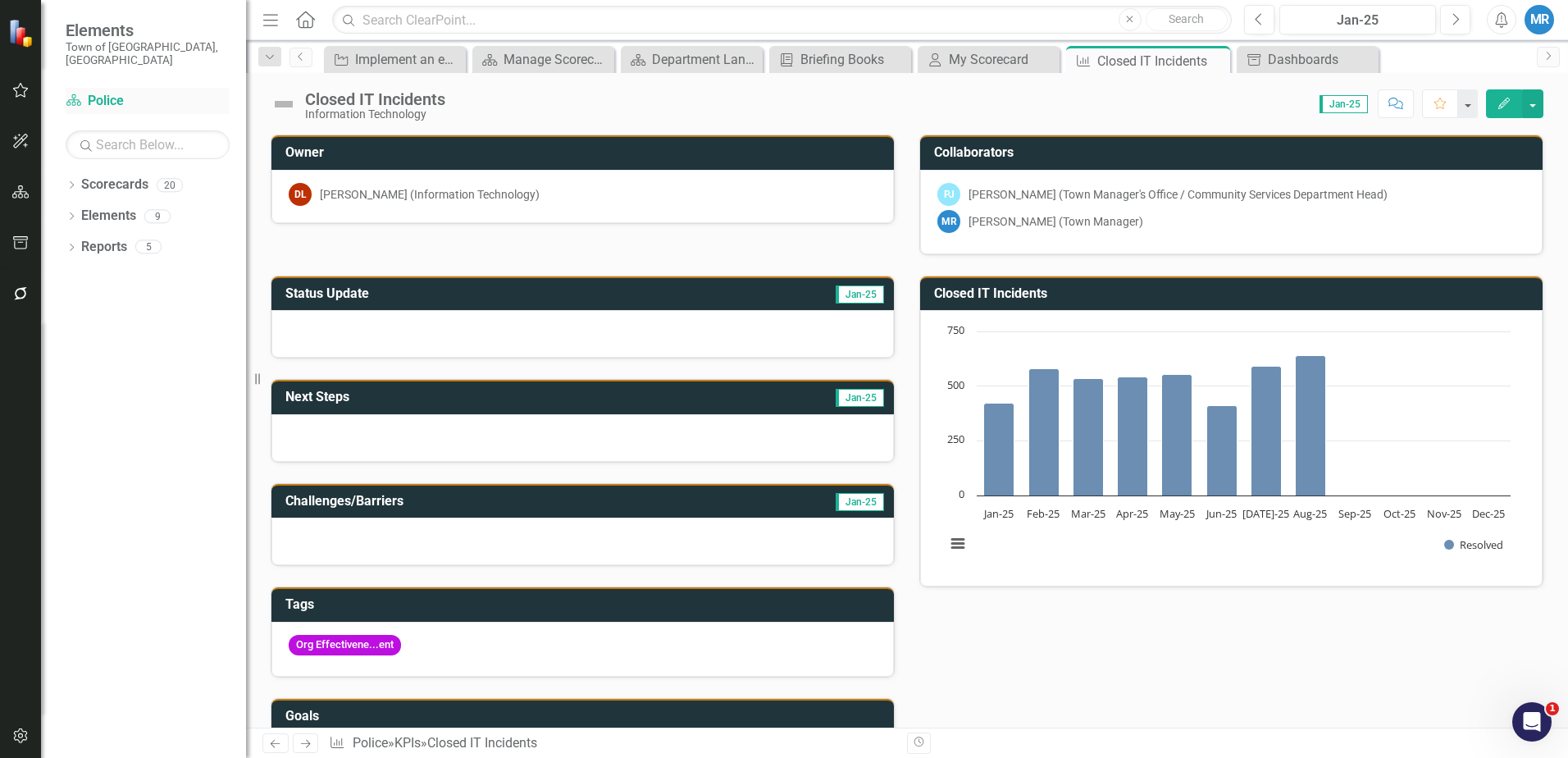
click at [100, 92] on link "Scorecard Police" at bounding box center [148, 101] width 164 height 19
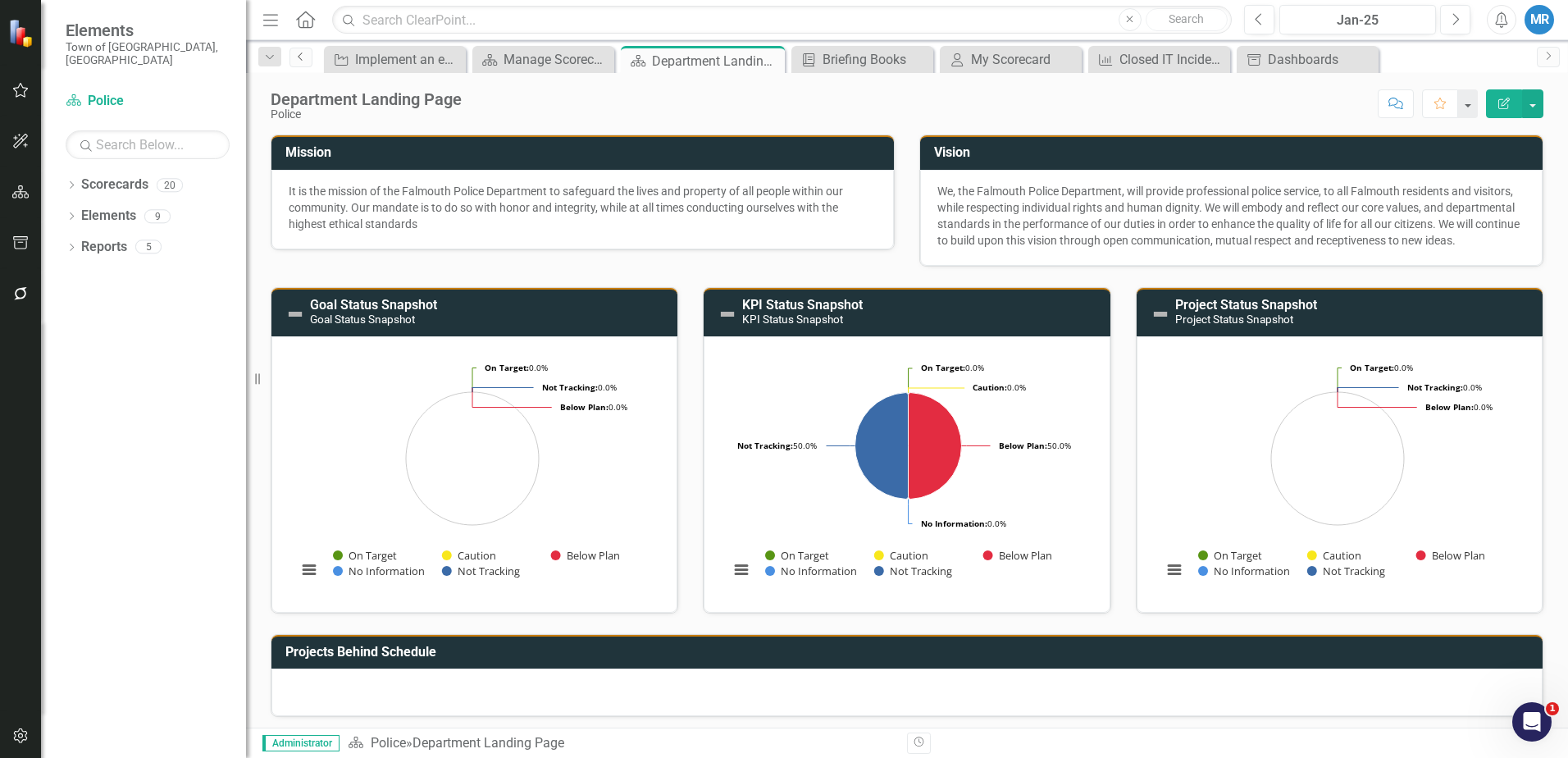
click at [298, 60] on icon "Previous" at bounding box center [301, 56] width 13 height 10
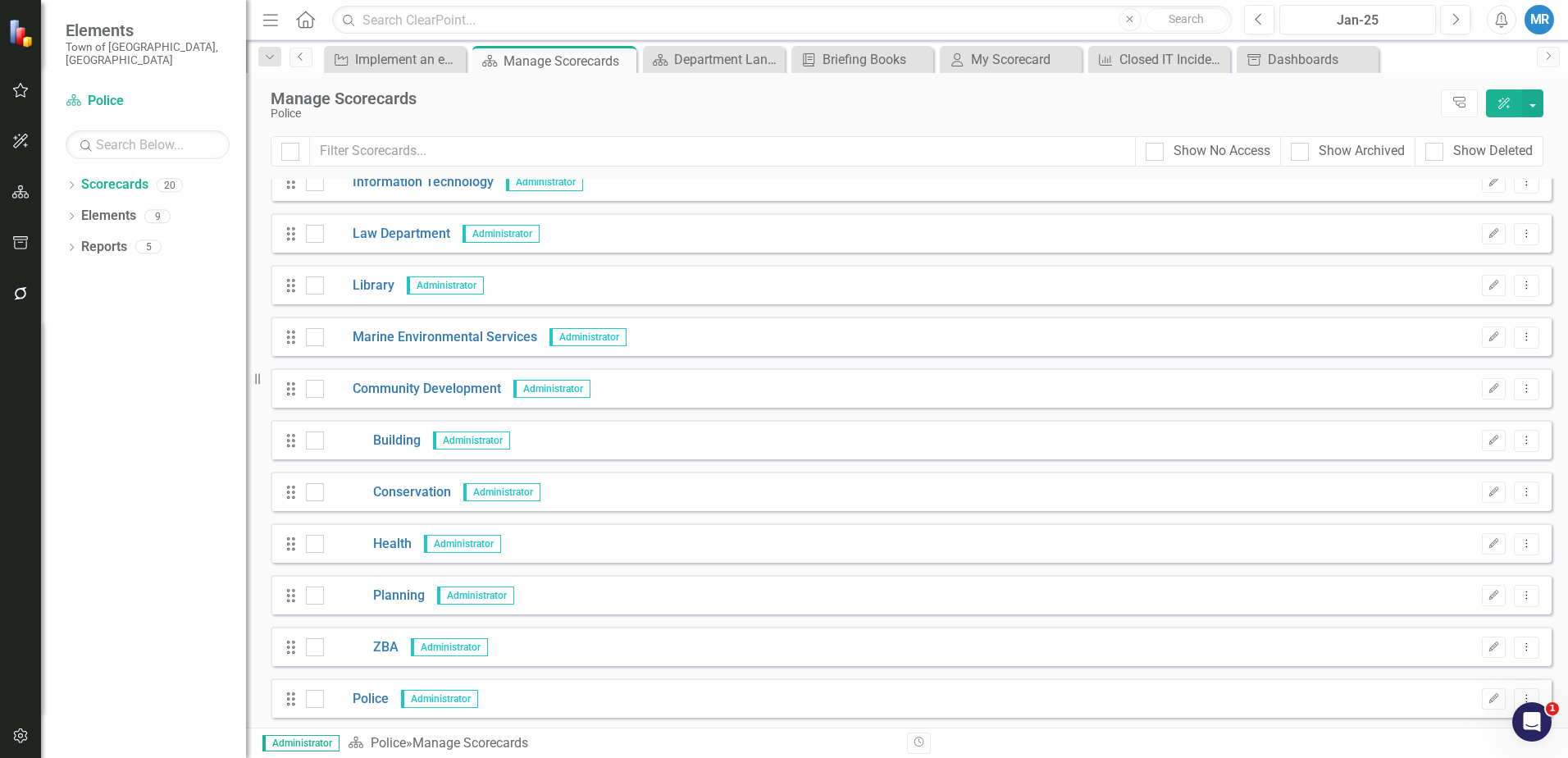
scroll to position [328, 0]
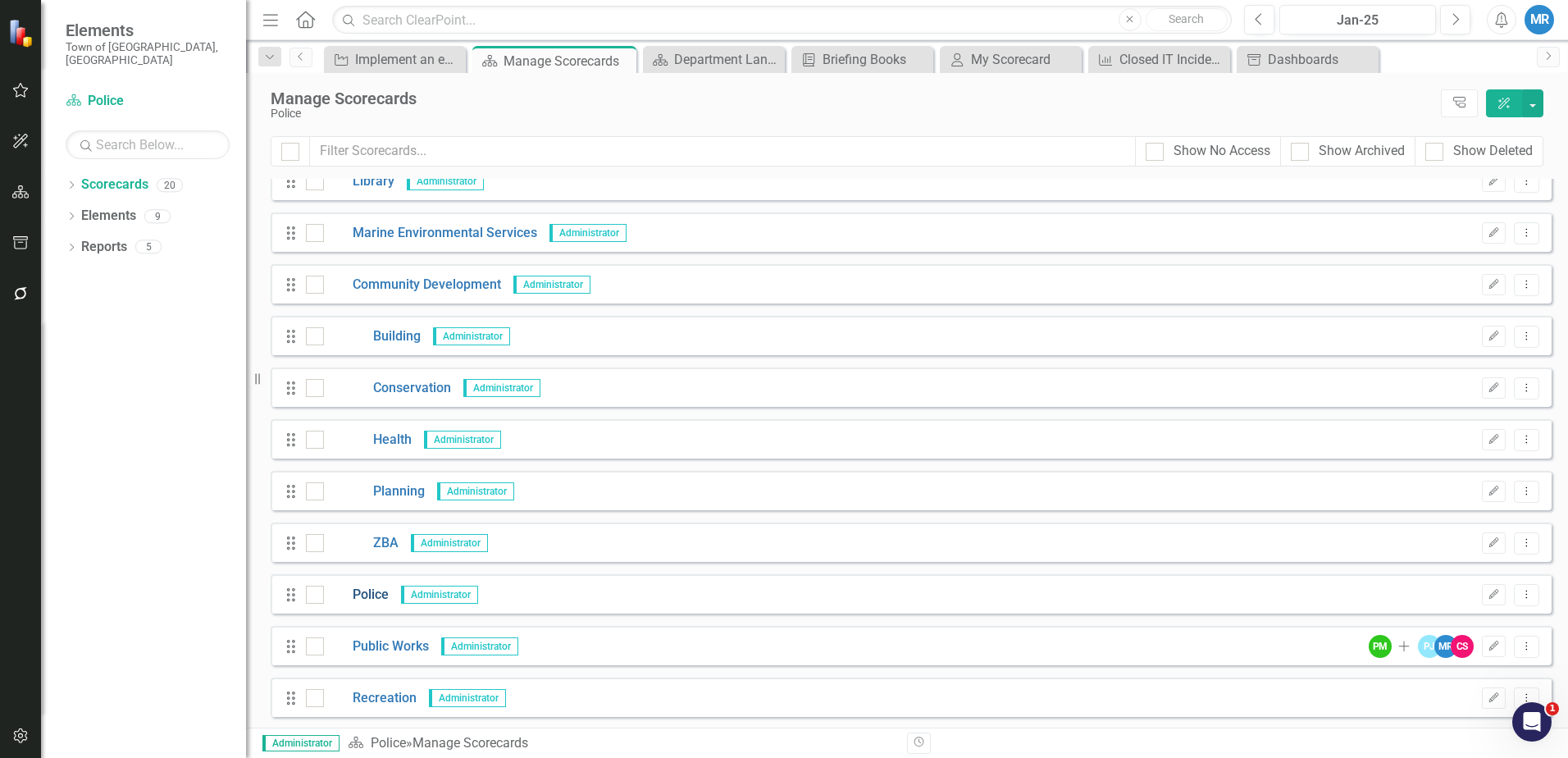
click at [382, 595] on link "Police" at bounding box center [356, 595] width 65 height 19
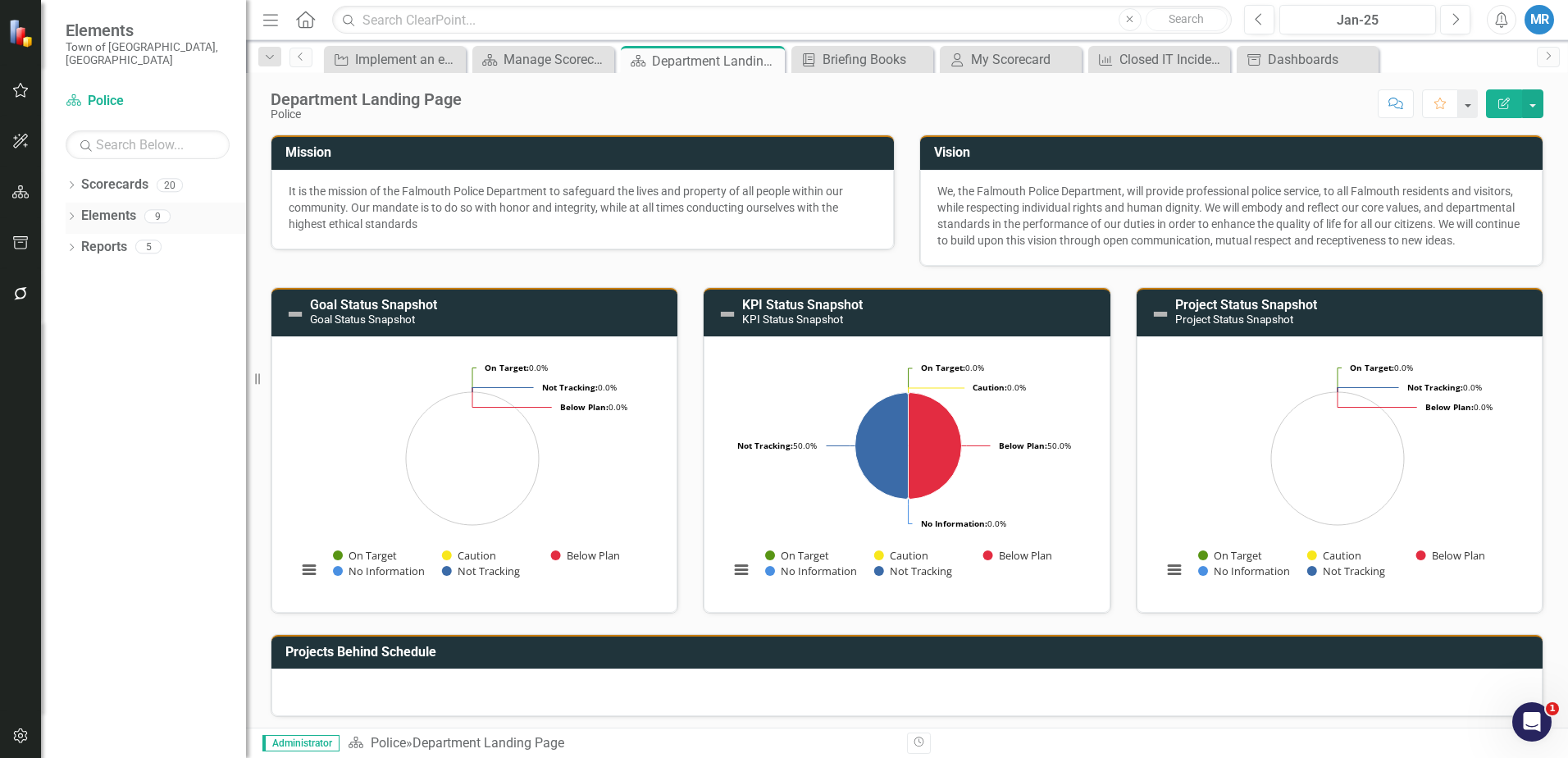
click at [101, 206] on link "Elements" at bounding box center [109, 215] width 55 height 19
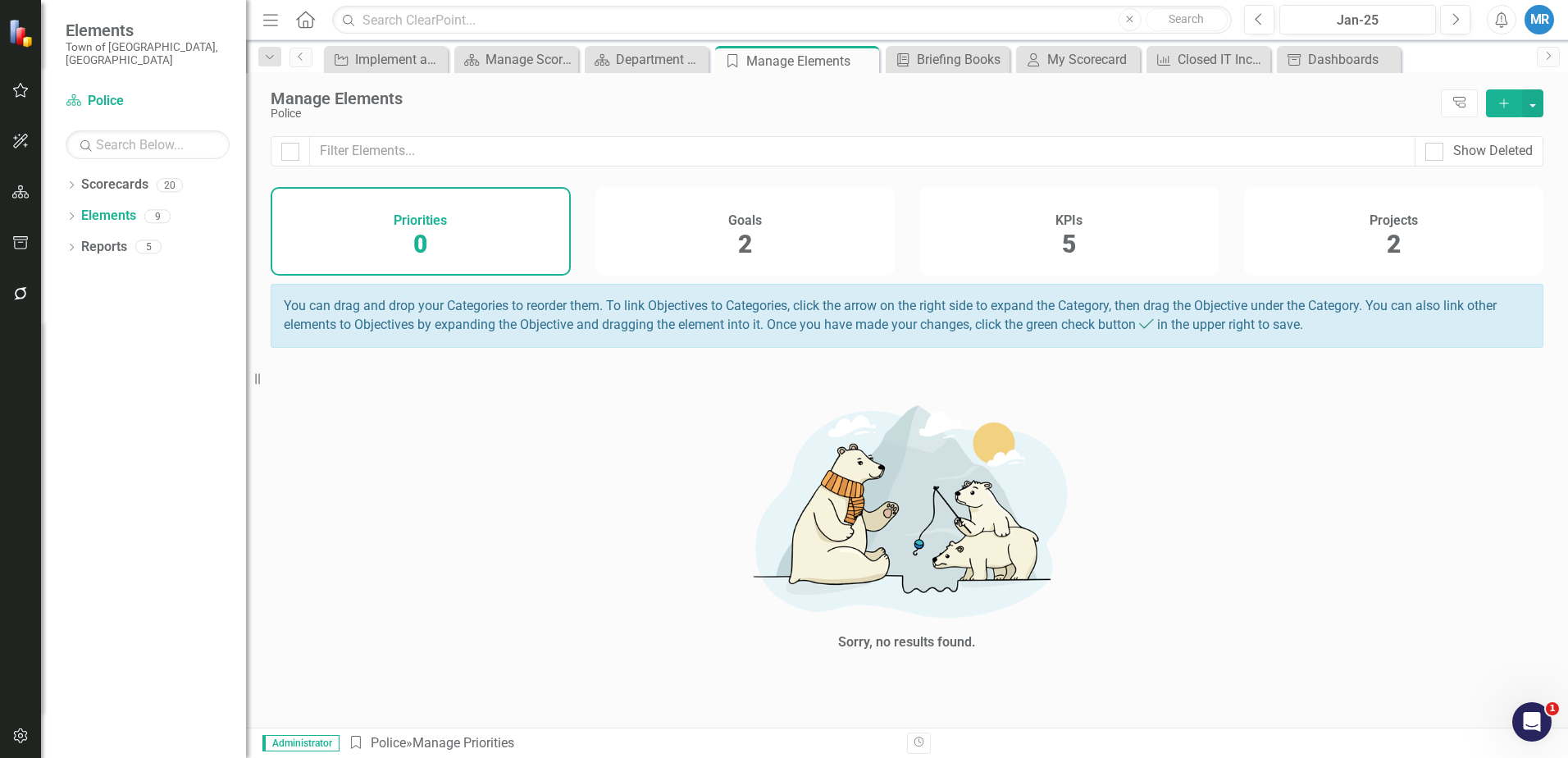
click at [1394, 239] on span "2" at bounding box center [1395, 244] width 14 height 28
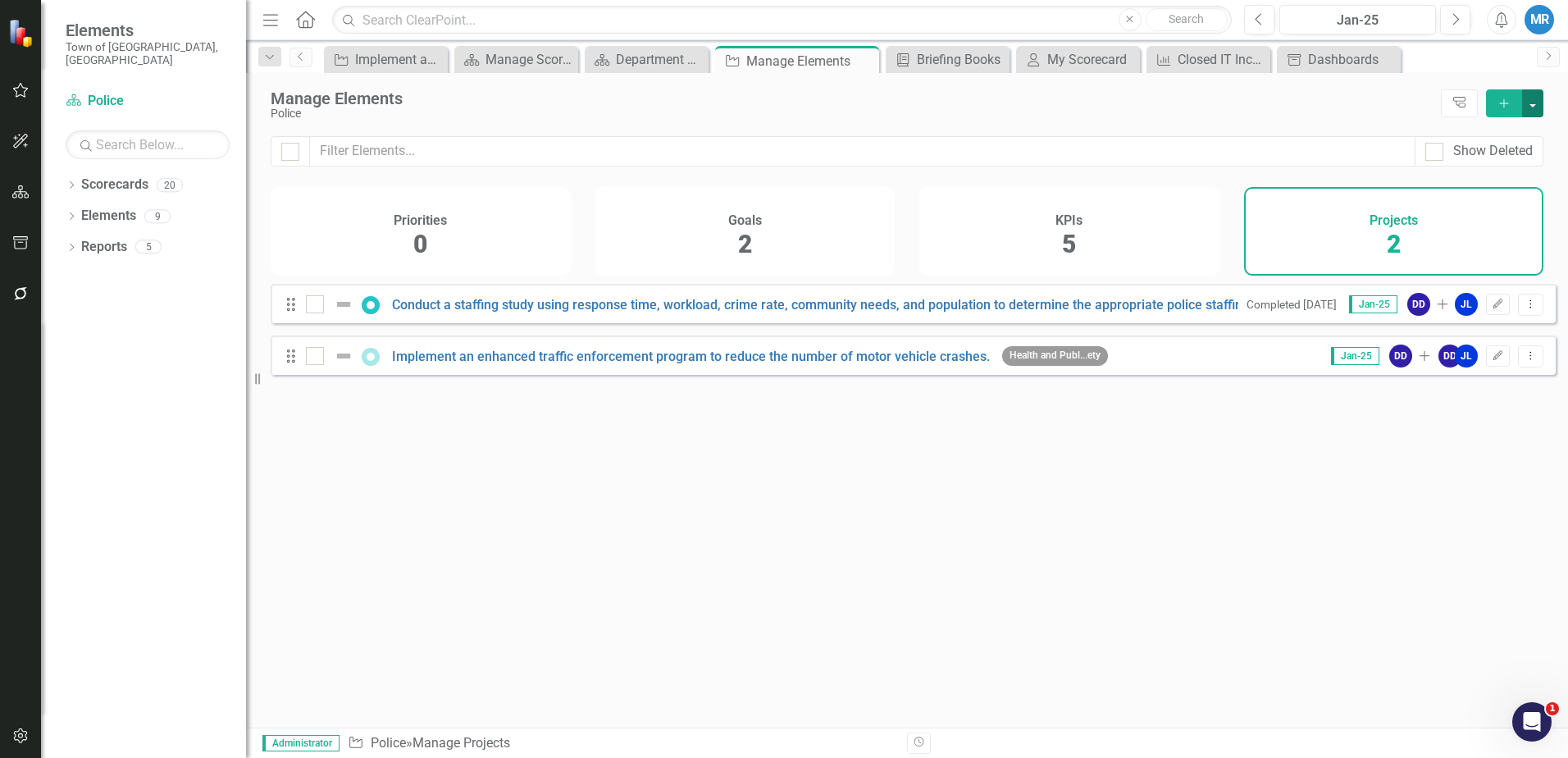
click at [1530, 99] on button "button" at bounding box center [1533, 103] width 21 height 28
click at [1531, 99] on button "button" at bounding box center [1533, 103] width 21 height 28
click at [101, 92] on link "Scorecard Police" at bounding box center [148, 101] width 164 height 19
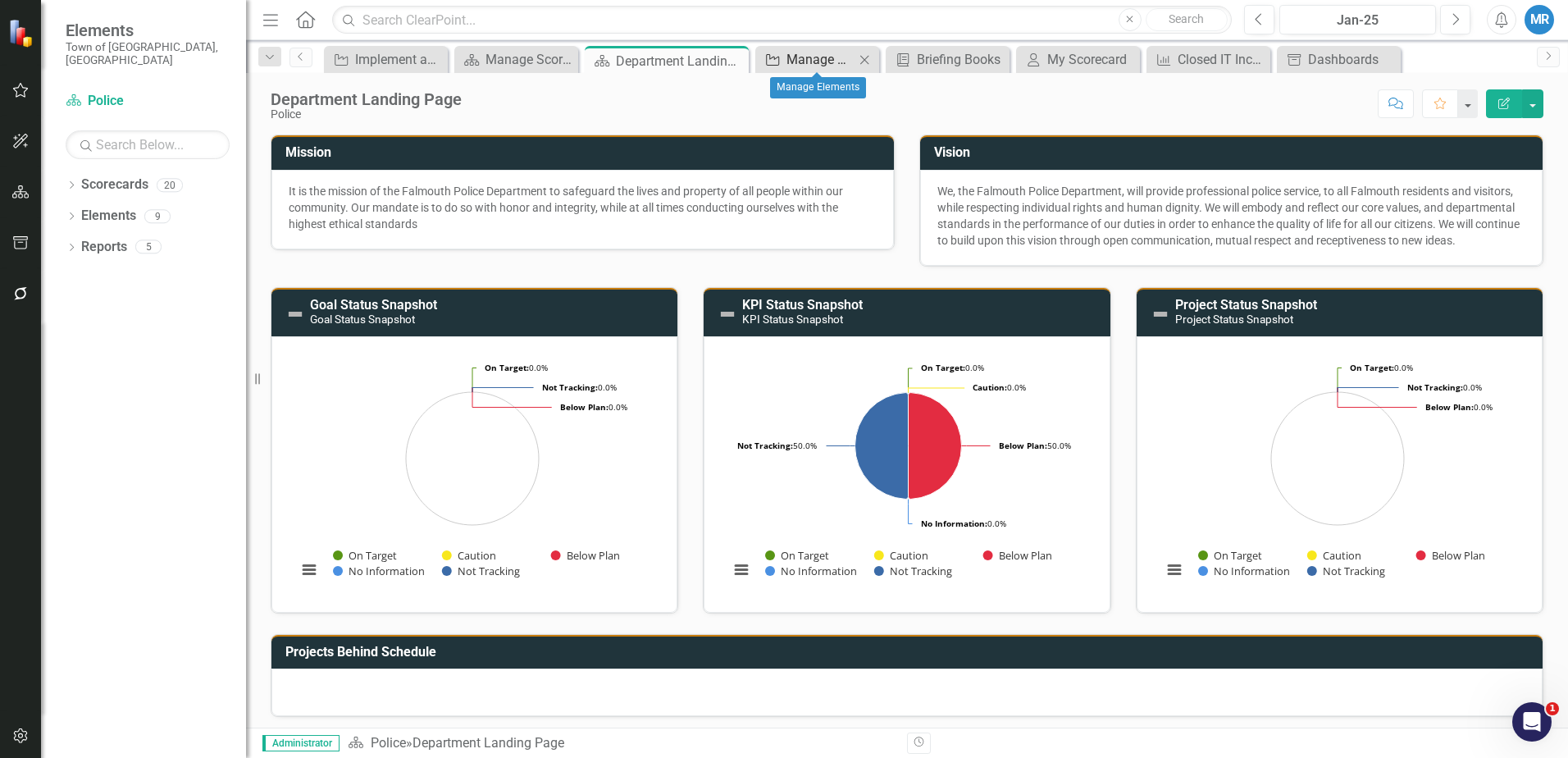
click at [821, 60] on div "Manage Elements" at bounding box center [820, 59] width 68 height 20
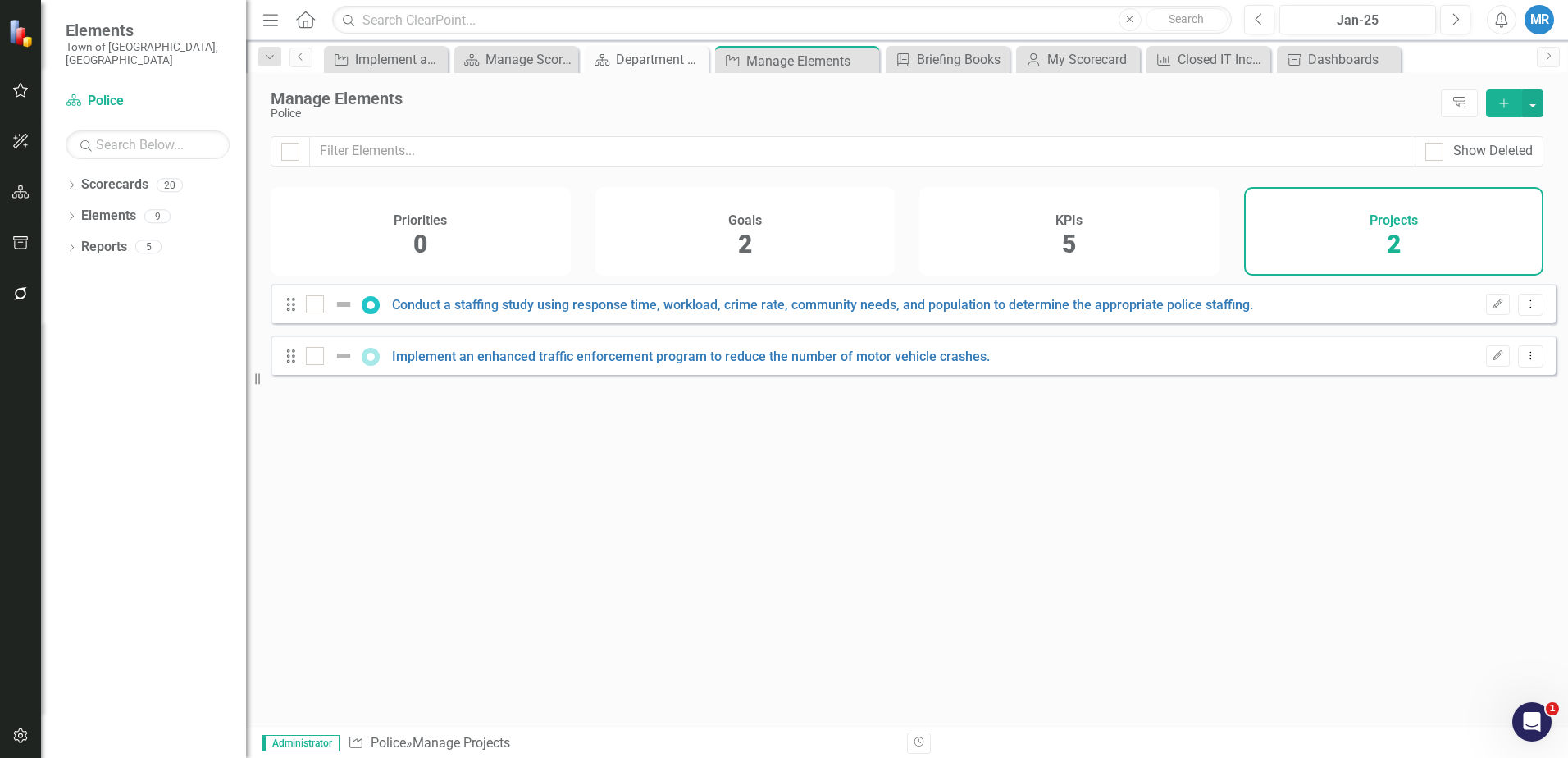
checkbox input "false"
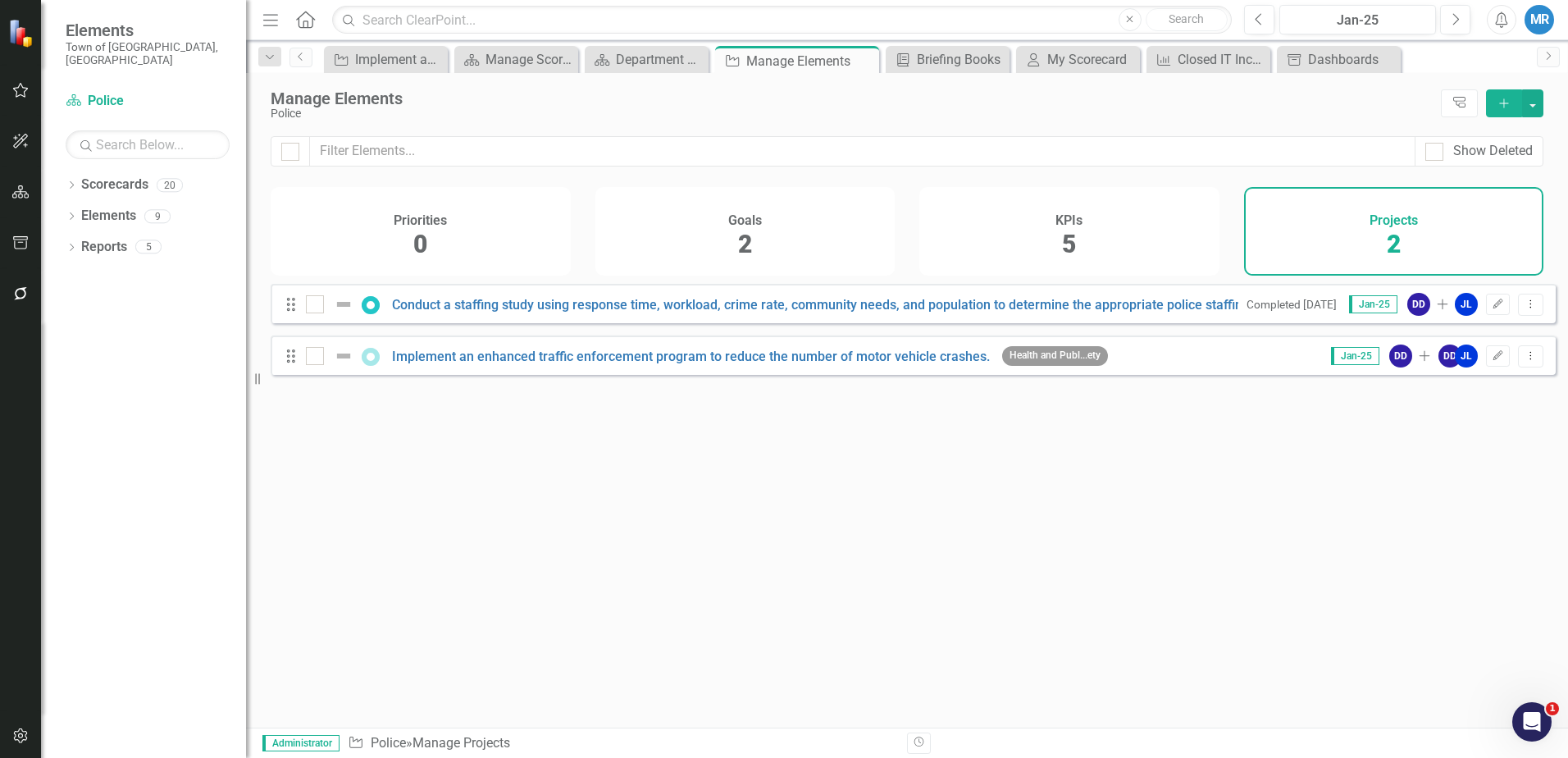
click at [1398, 227] on div "2" at bounding box center [1395, 245] width 14 height 36
click at [625, 364] on link "Implement an enhanced traffic enforcement program to reduce the number of motor…" at bounding box center [691, 357] width 598 height 16
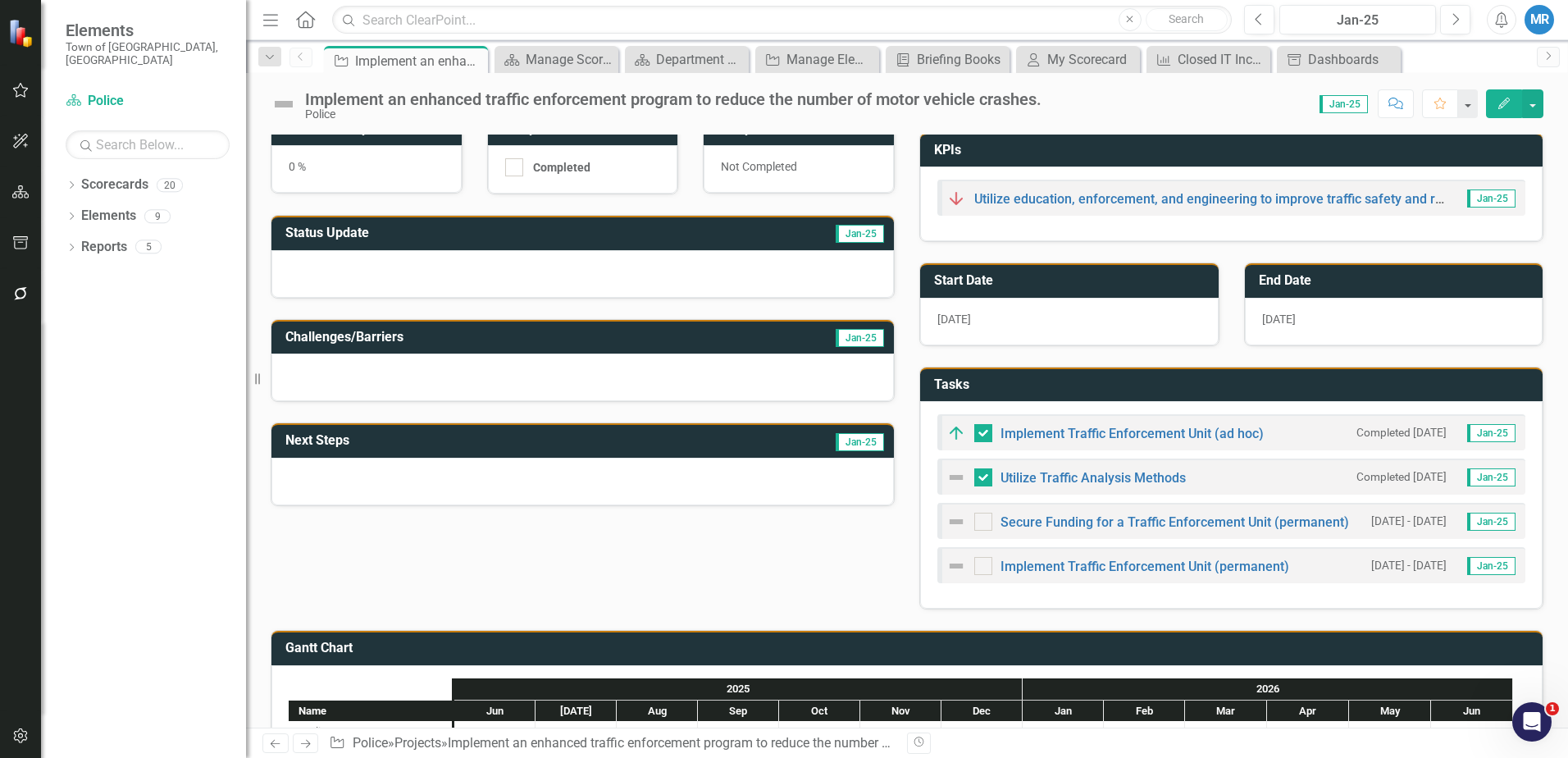
scroll to position [125, 0]
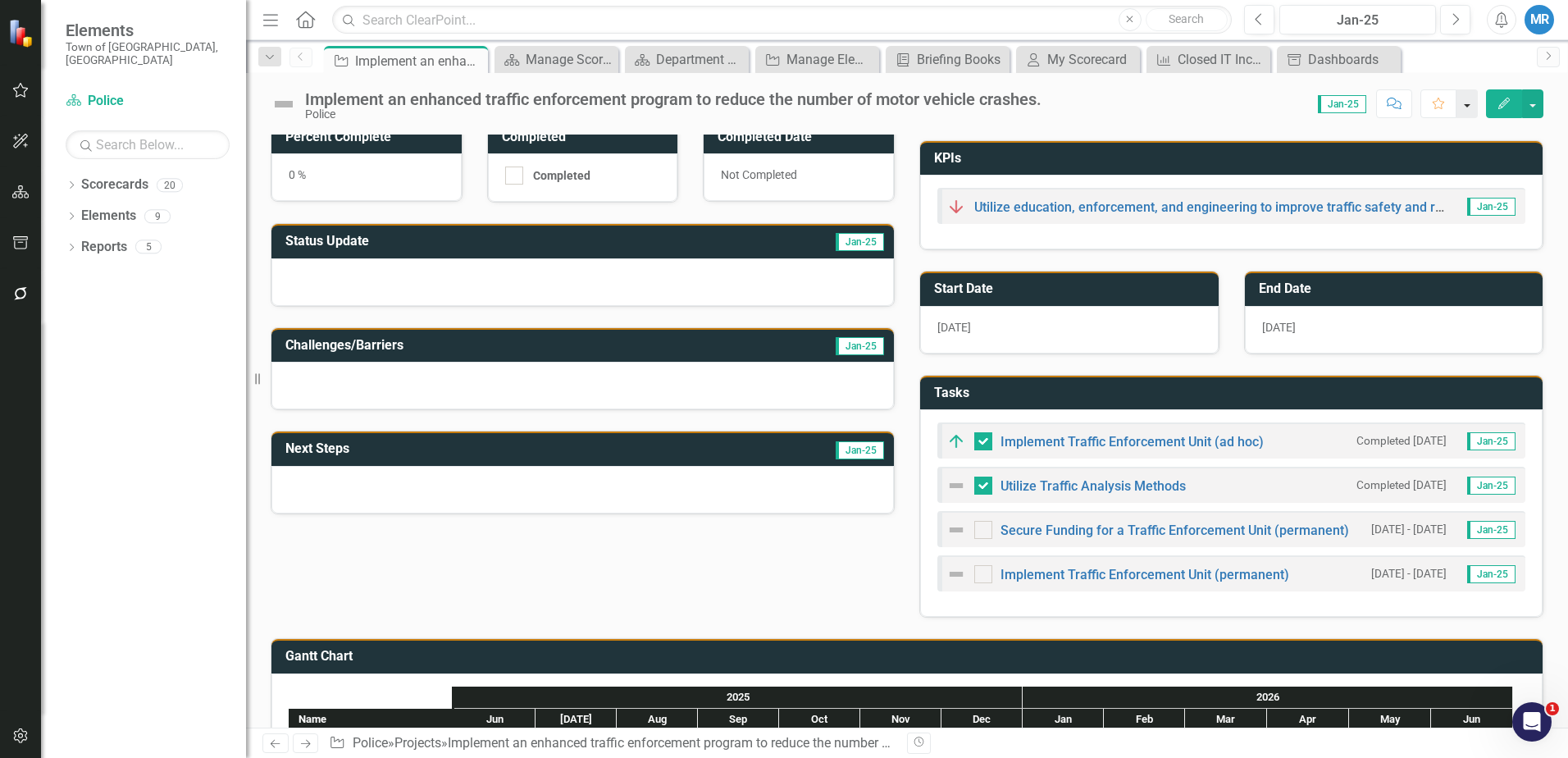
click at [1472, 107] on button "button" at bounding box center [1467, 104] width 21 height 28
click at [1462, 101] on button "button" at bounding box center [1467, 104] width 21 height 28
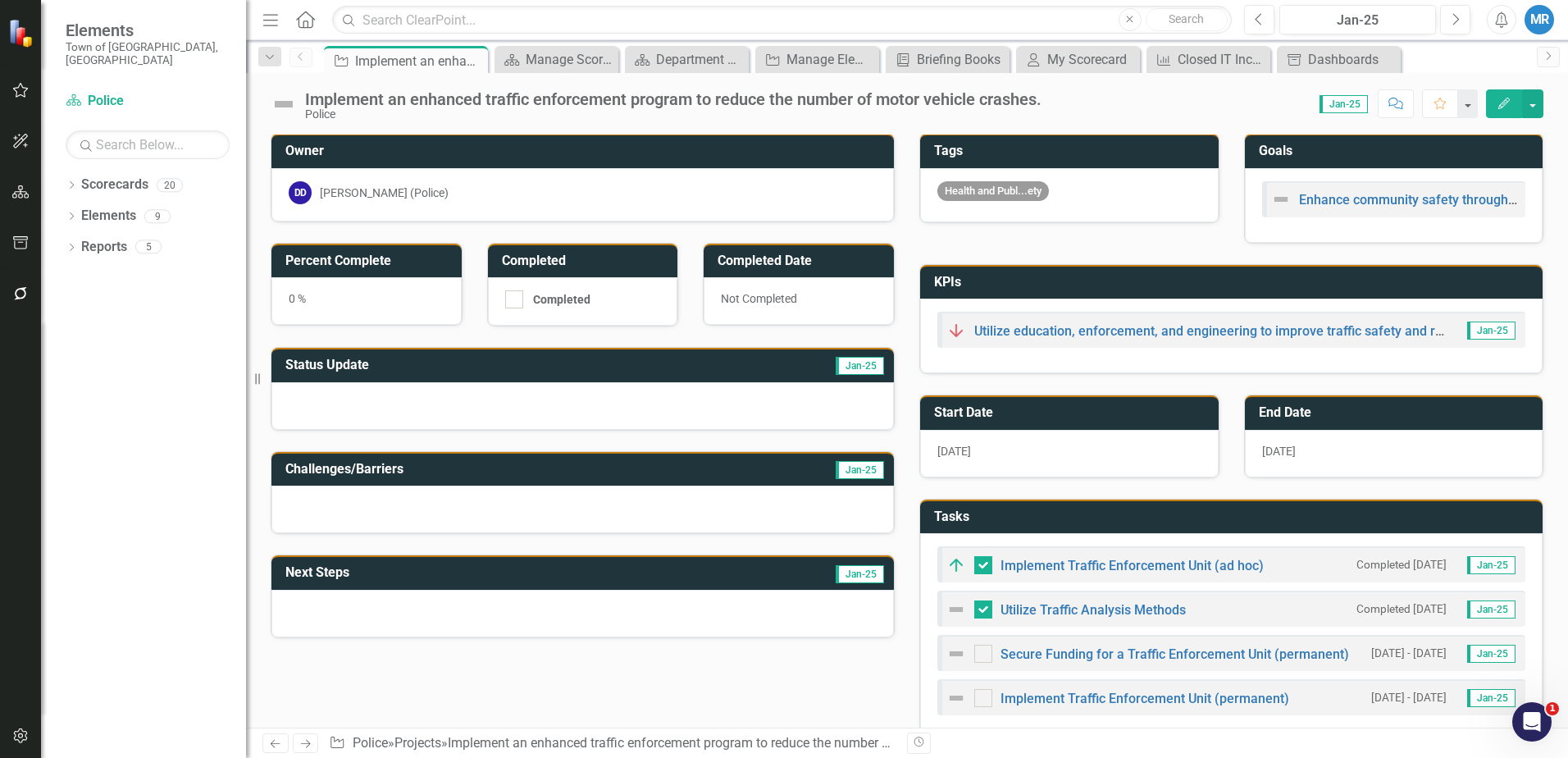
scroll to position [0, 0]
